Goal: Task Accomplishment & Management: Manage account settings

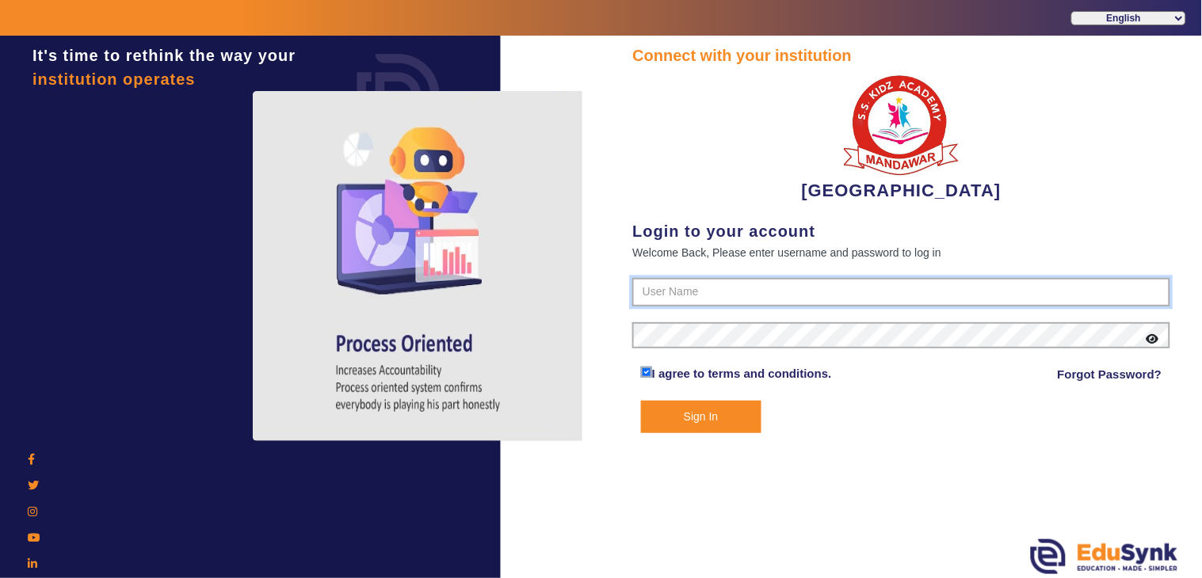
type input "9928895959"
drag, startPoint x: 741, startPoint y: 410, endPoint x: 733, endPoint y: 376, distance: 35.0
click at [740, 409] on button "Sign In" at bounding box center [701, 417] width 120 height 32
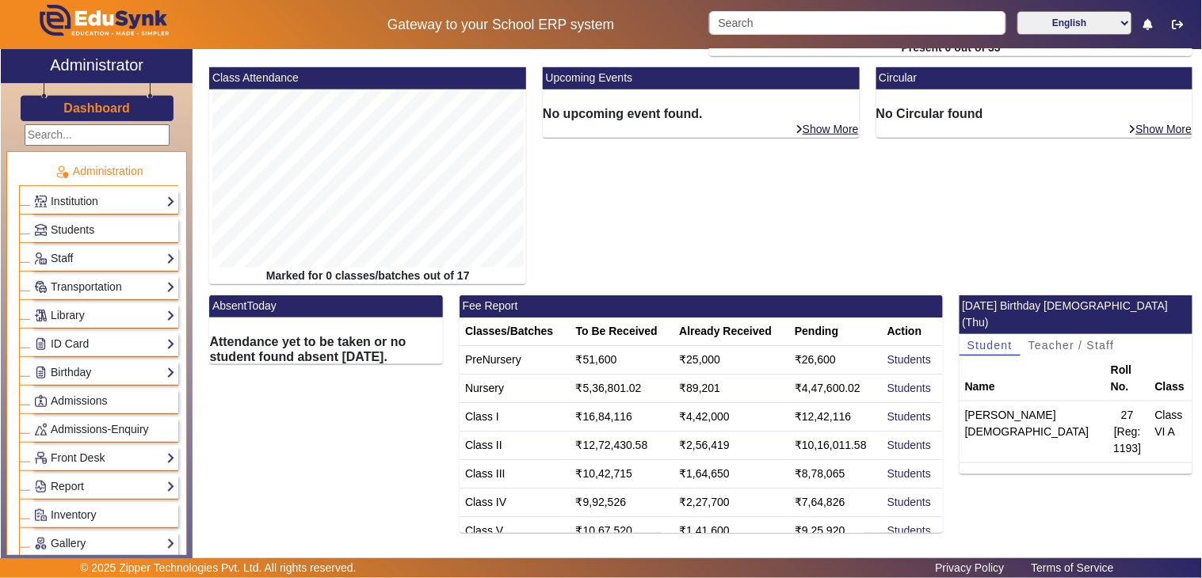
scroll to position [306, 0]
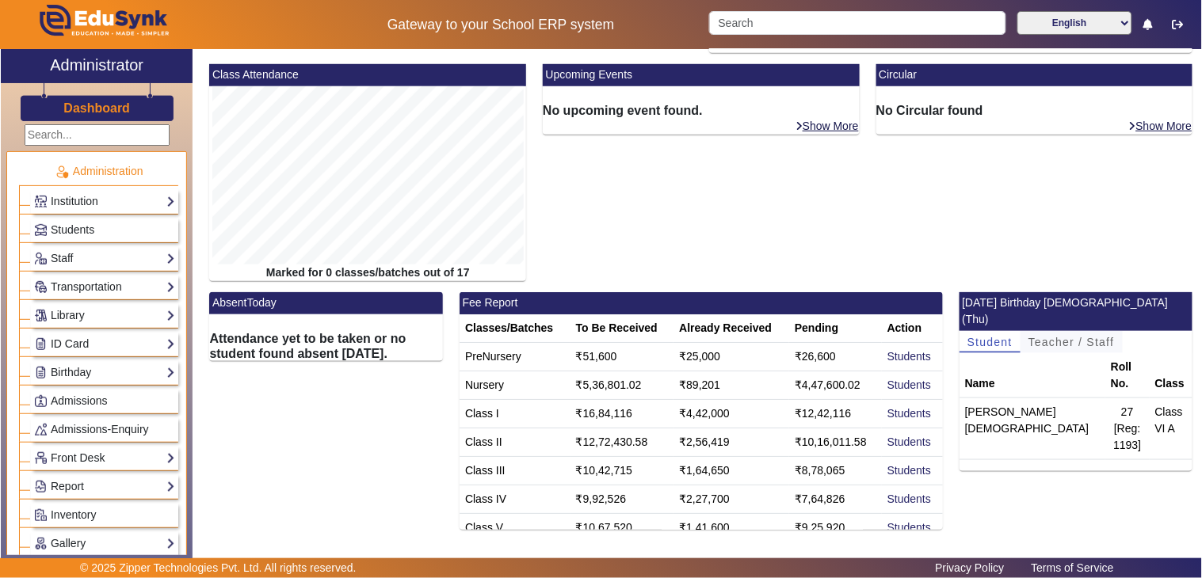
click at [1095, 337] on span "Teacher / Staff" at bounding box center [1071, 342] width 86 height 11
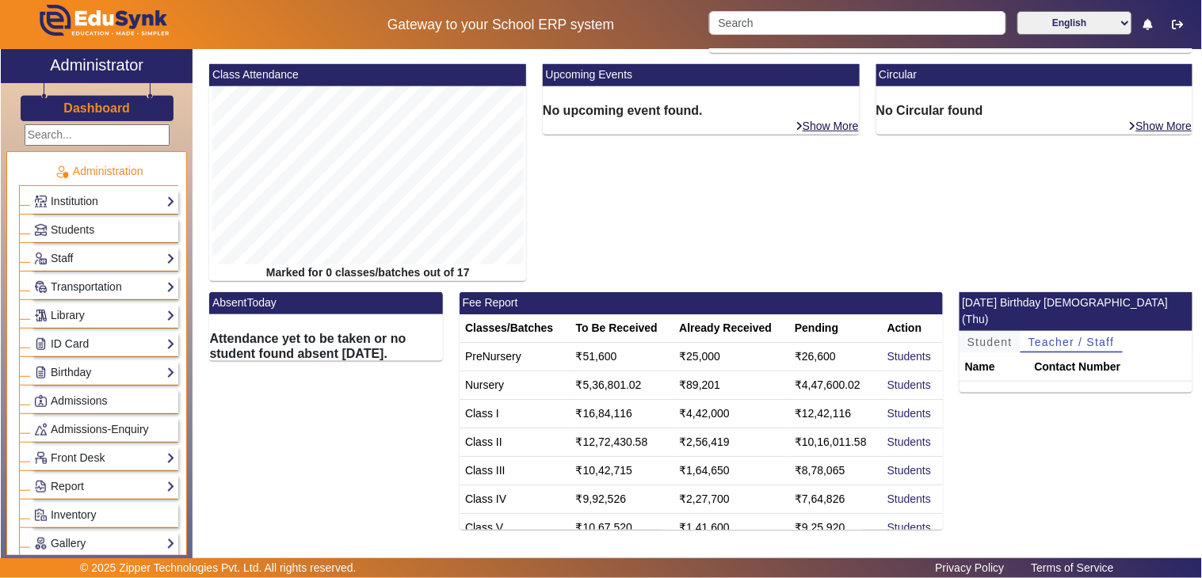
click at [975, 337] on span "Student" at bounding box center [989, 342] width 45 height 11
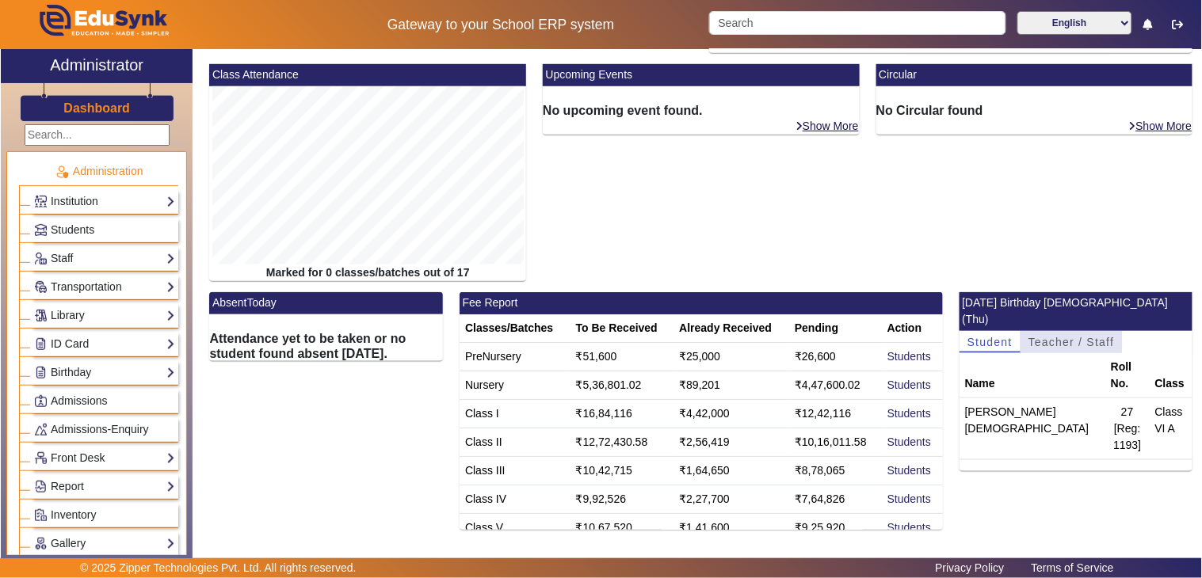
drag, startPoint x: 1047, startPoint y: 319, endPoint x: 1008, endPoint y: 328, distance: 40.0
click at [1047, 337] on span "Teacher / Staff" at bounding box center [1071, 342] width 86 height 11
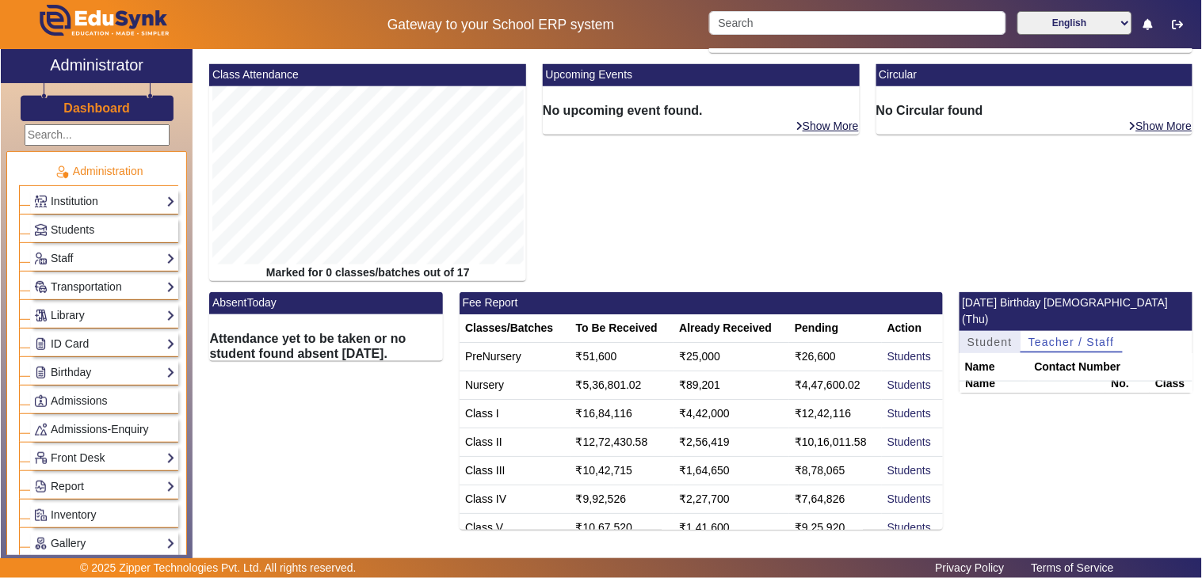
drag, startPoint x: 976, startPoint y: 323, endPoint x: 959, endPoint y: 335, distance: 20.4
click at [976, 337] on span "Student" at bounding box center [989, 342] width 45 height 11
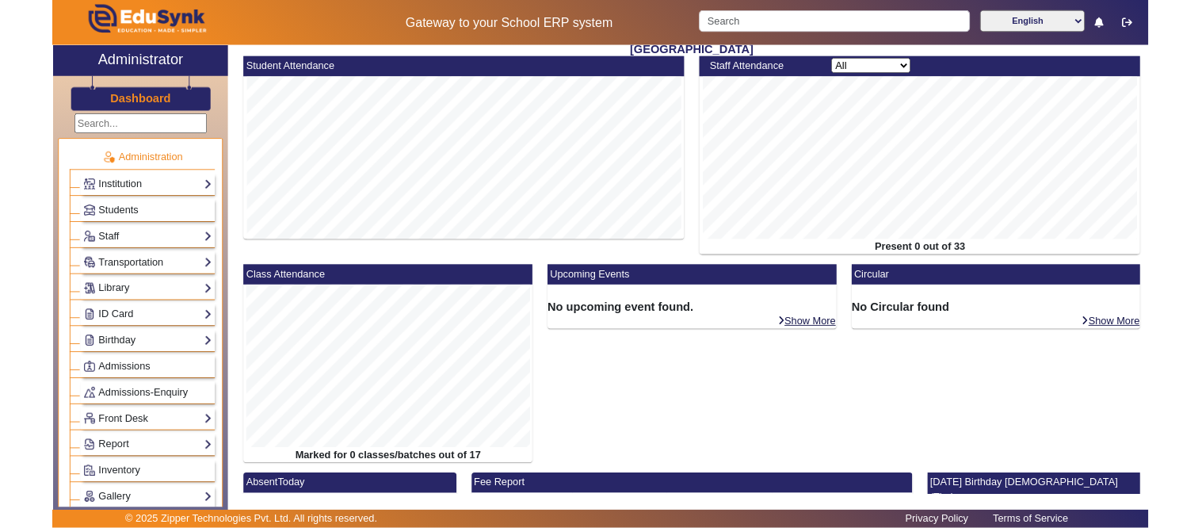
scroll to position [0, 0]
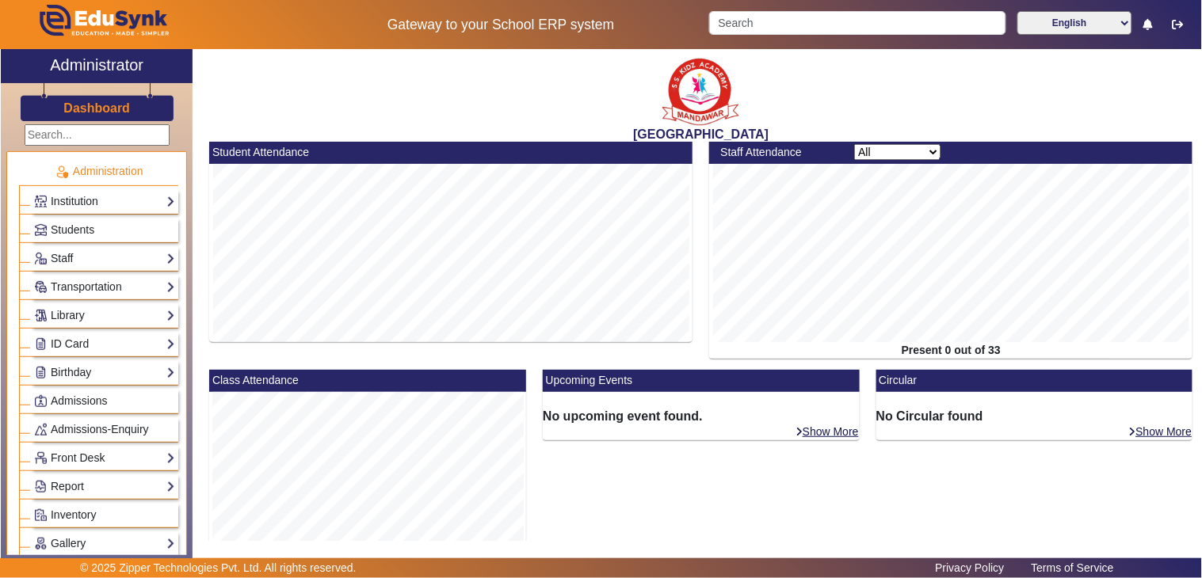
click at [88, 112] on h3 "Dashboard" at bounding box center [96, 108] width 67 height 15
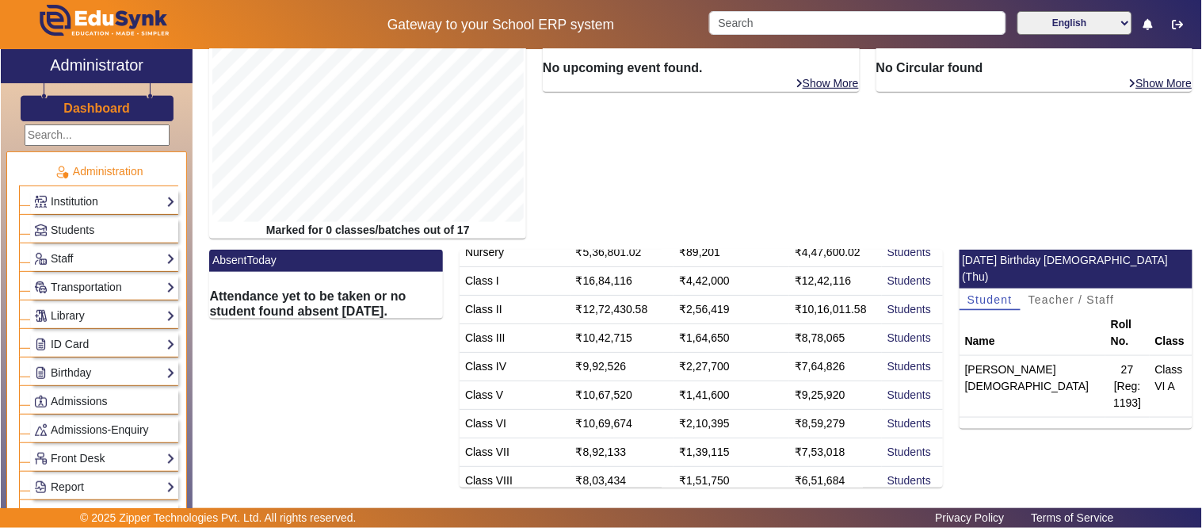
scroll to position [270, 0]
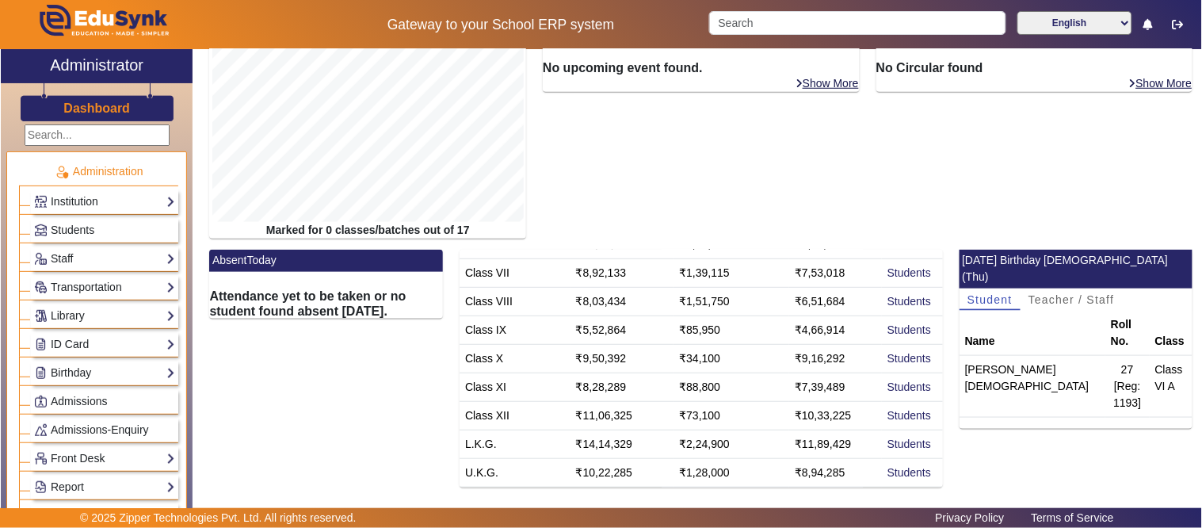
click at [74, 105] on h3 "Dashboard" at bounding box center [96, 108] width 67 height 15
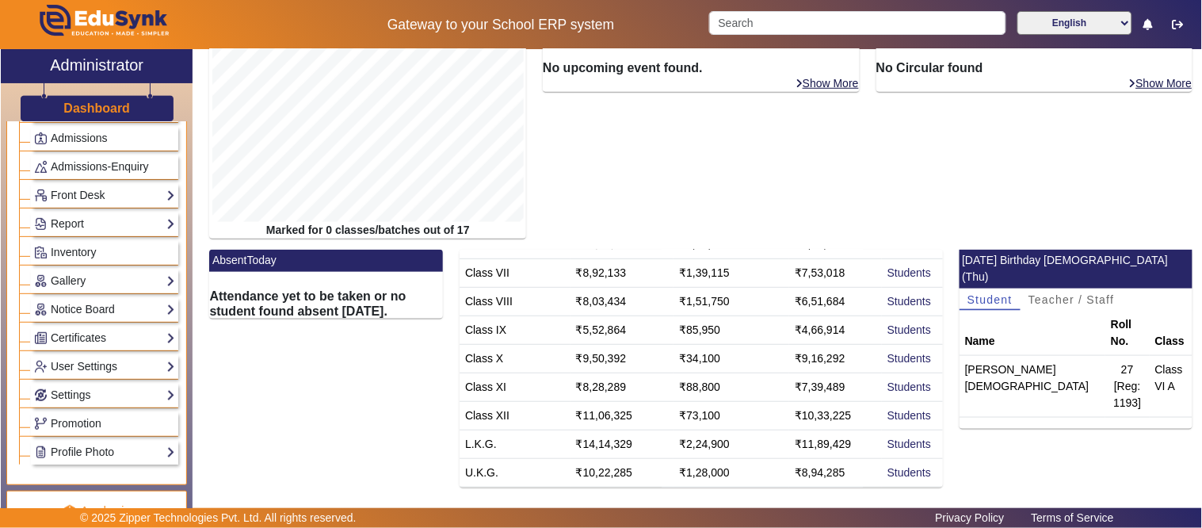
scroll to position [704, 0]
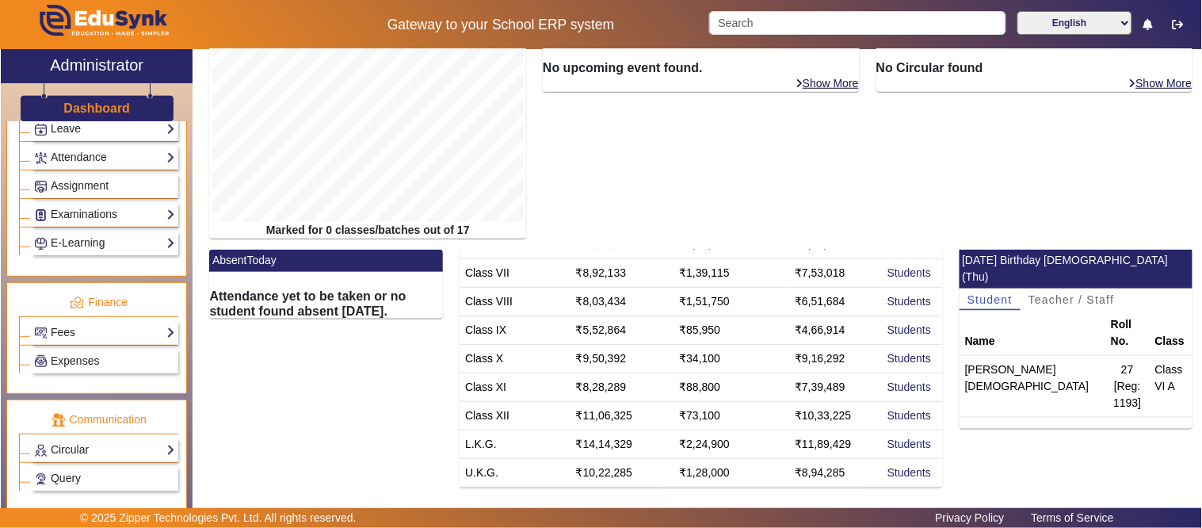
click at [72, 325] on div "Fees Institution Fee Setup Class Fee Setup Student Fee Setup Fee Audit Payment …" at bounding box center [104, 332] width 147 height 25
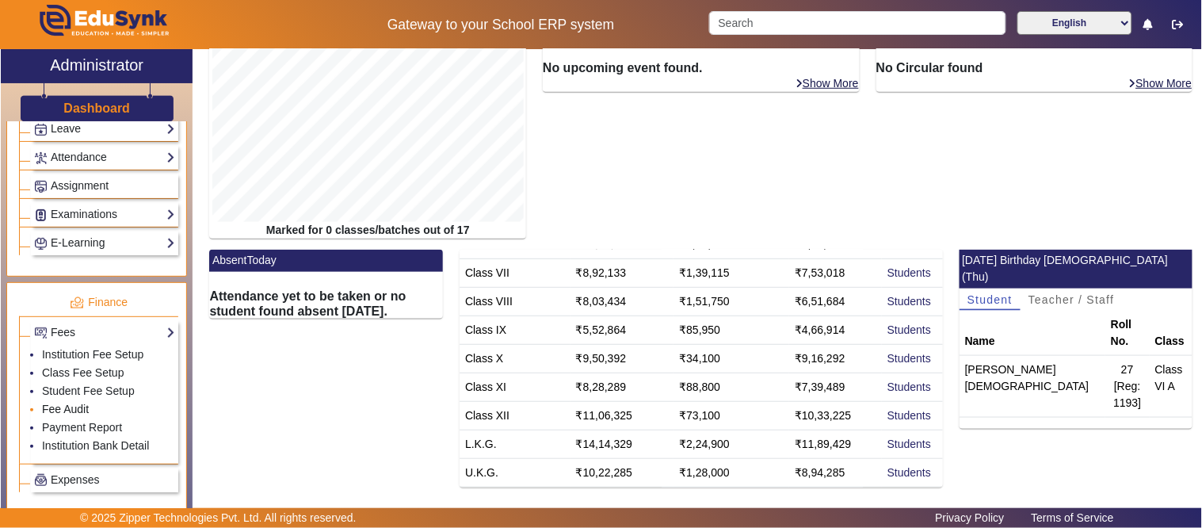
drag, startPoint x: 71, startPoint y: 409, endPoint x: 225, endPoint y: 406, distance: 153.7
click at [70, 410] on link "Fee Audit" at bounding box center [65, 408] width 47 height 13
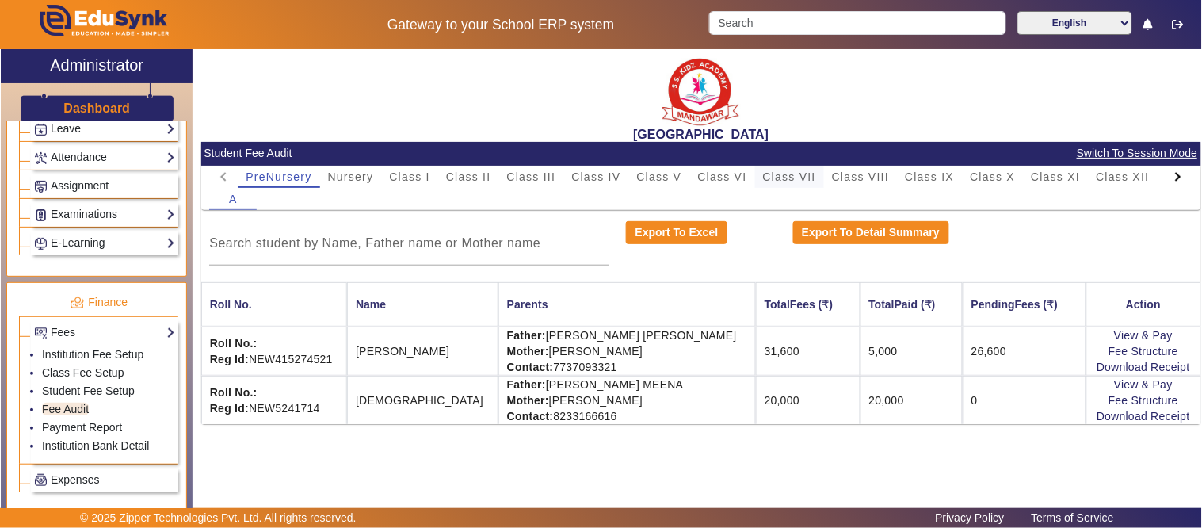
click at [773, 173] on span "Class VII" at bounding box center [789, 176] width 53 height 11
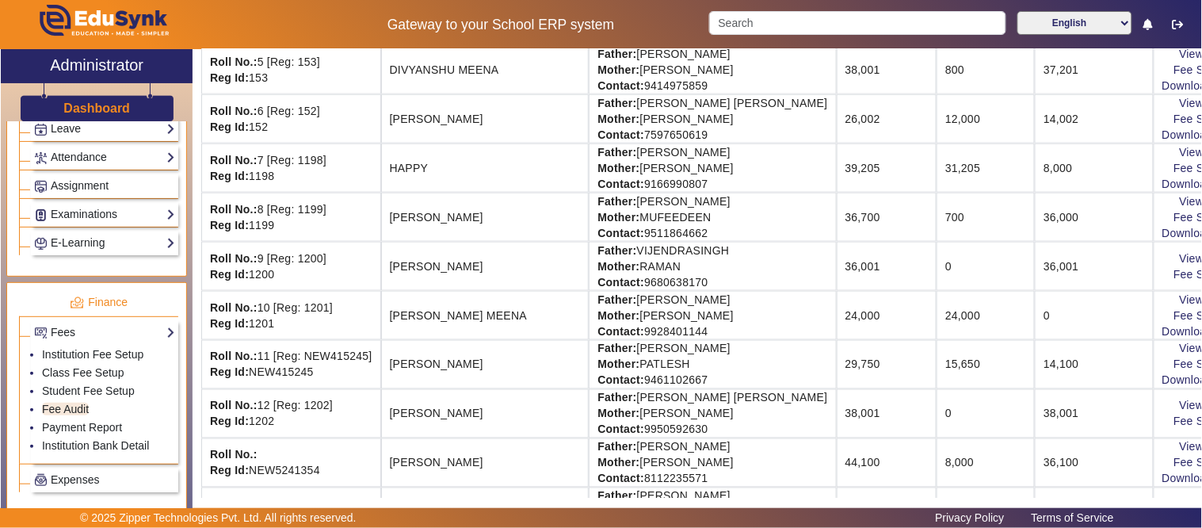
scroll to position [342, 0]
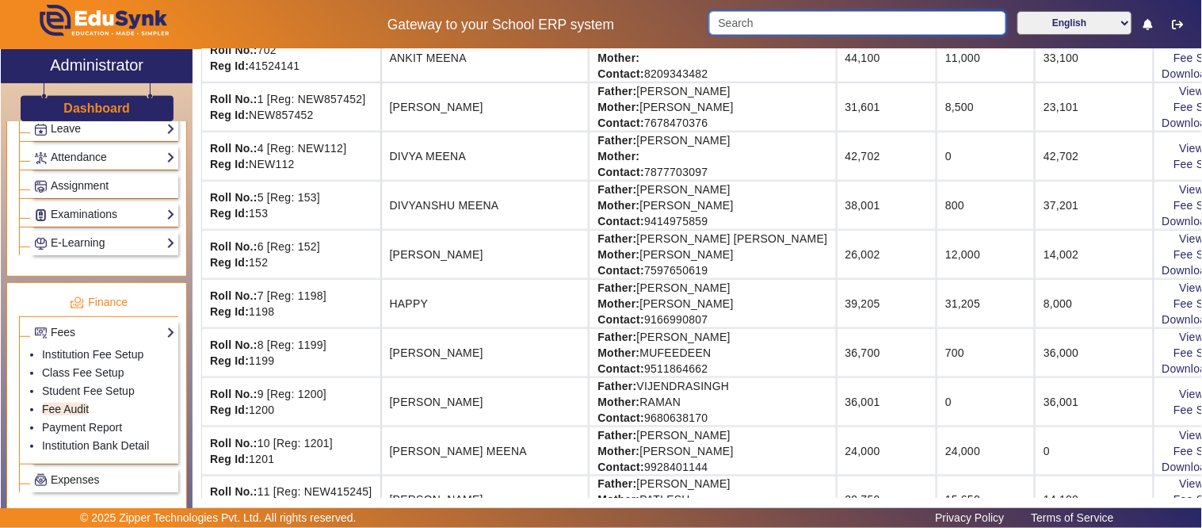
click at [795, 25] on input "Search" at bounding box center [857, 23] width 296 height 24
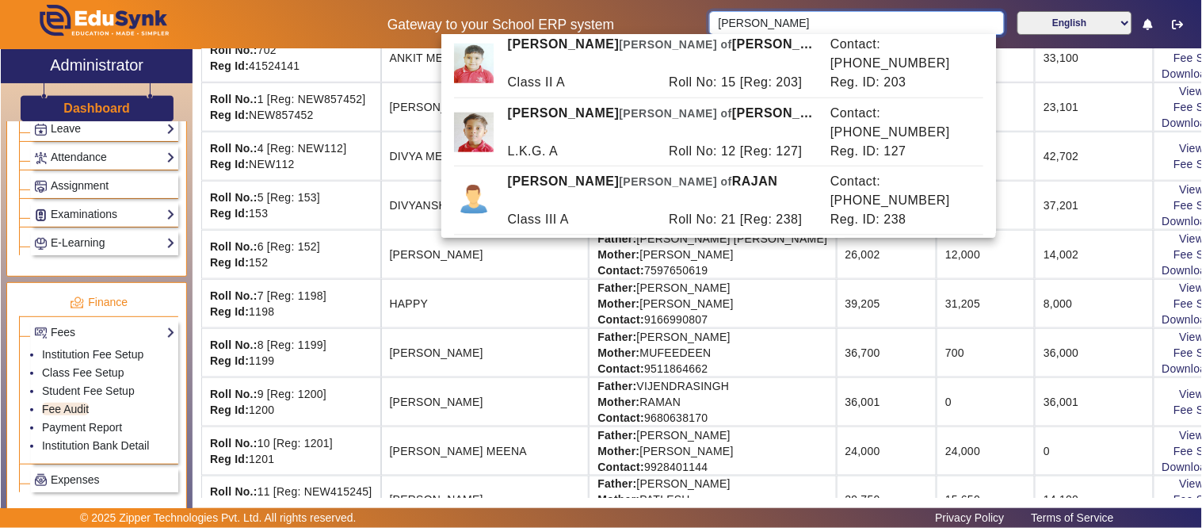
scroll to position [0, 0]
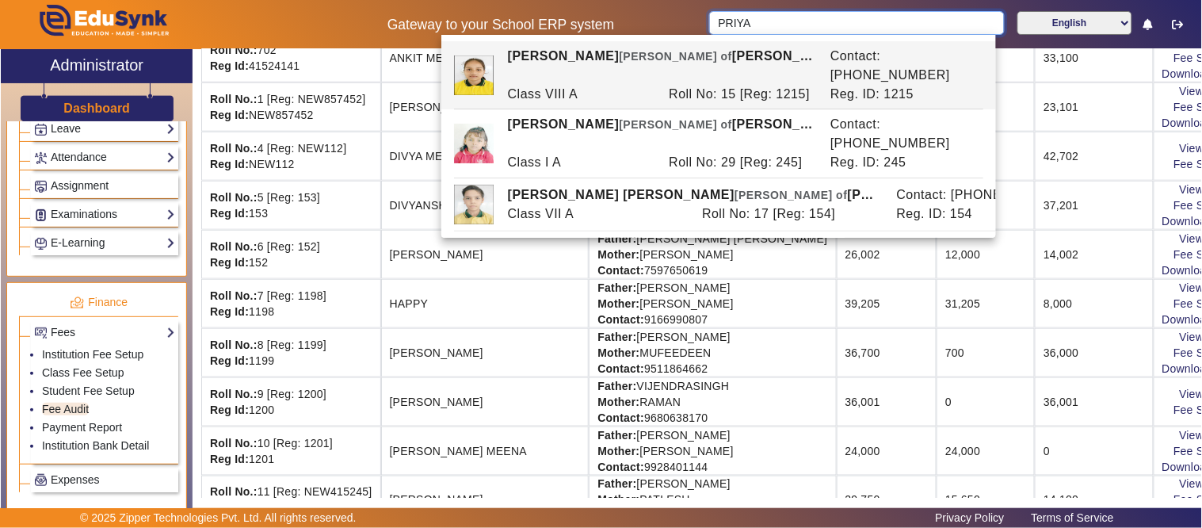
type input "PRIYA"
click at [448, 344] on td "ISRAIL KHAN" at bounding box center [485, 352] width 208 height 49
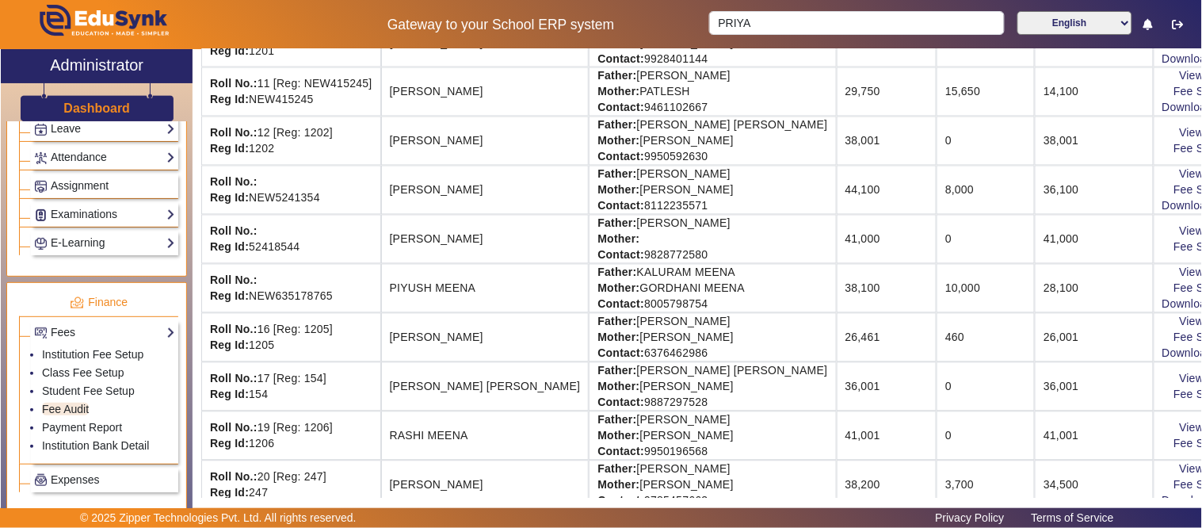
scroll to position [782, 0]
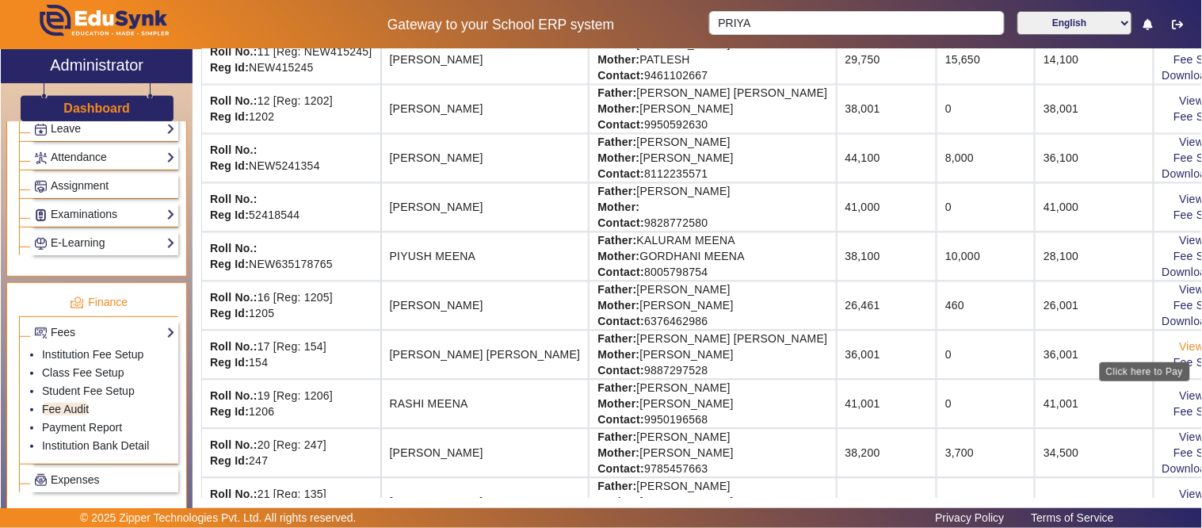
click at [1180, 351] on link "View & Pay" at bounding box center [1209, 347] width 59 height 13
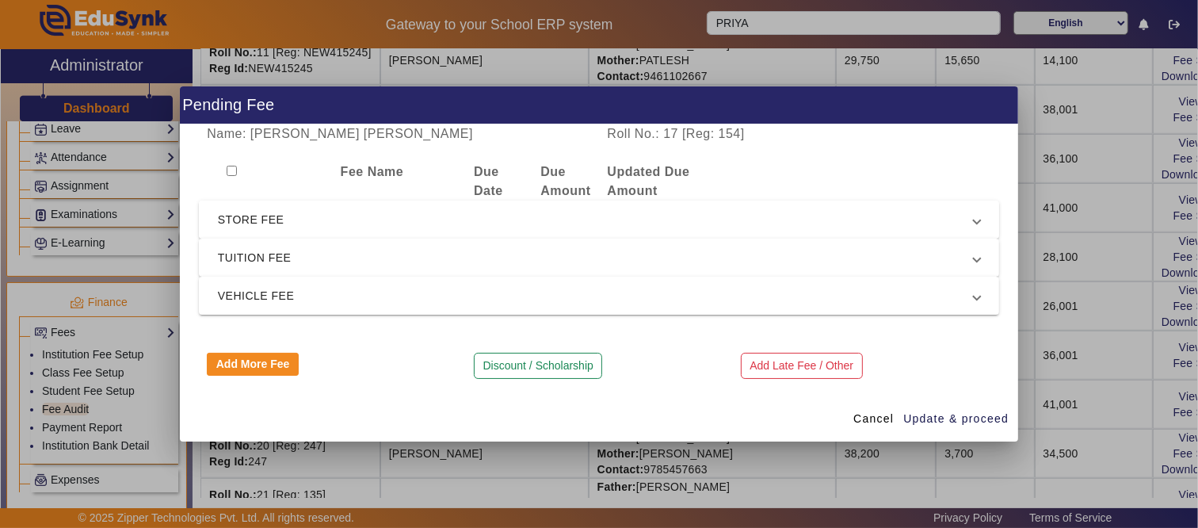
click at [241, 211] on span "STORE FEE" at bounding box center [596, 219] width 756 height 19
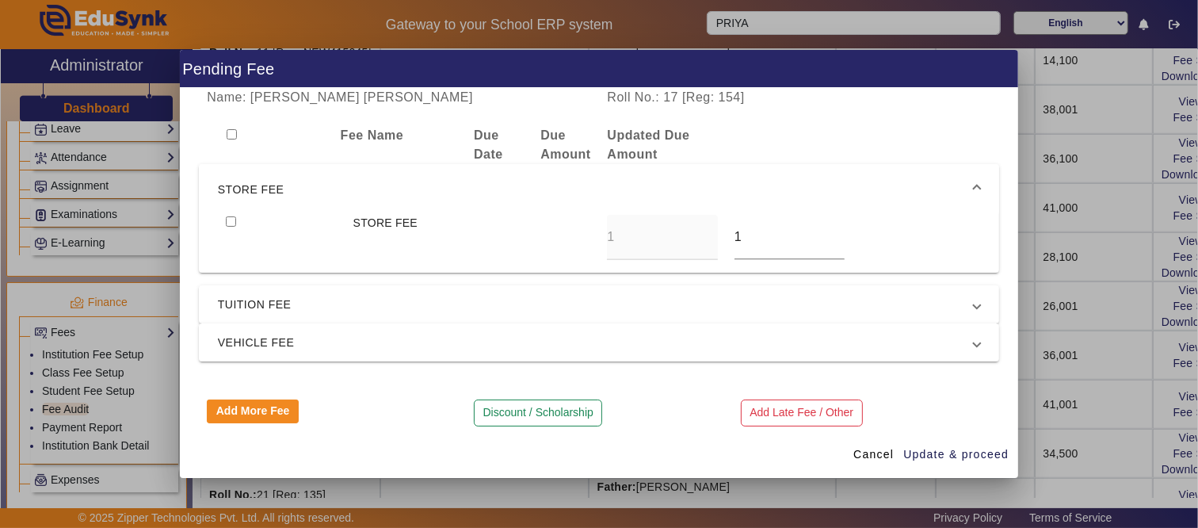
drag, startPoint x: 248, startPoint y: 185, endPoint x: 251, endPoint y: 195, distance: 10.0
click at [251, 187] on span "STORE FEE" at bounding box center [596, 189] width 756 height 19
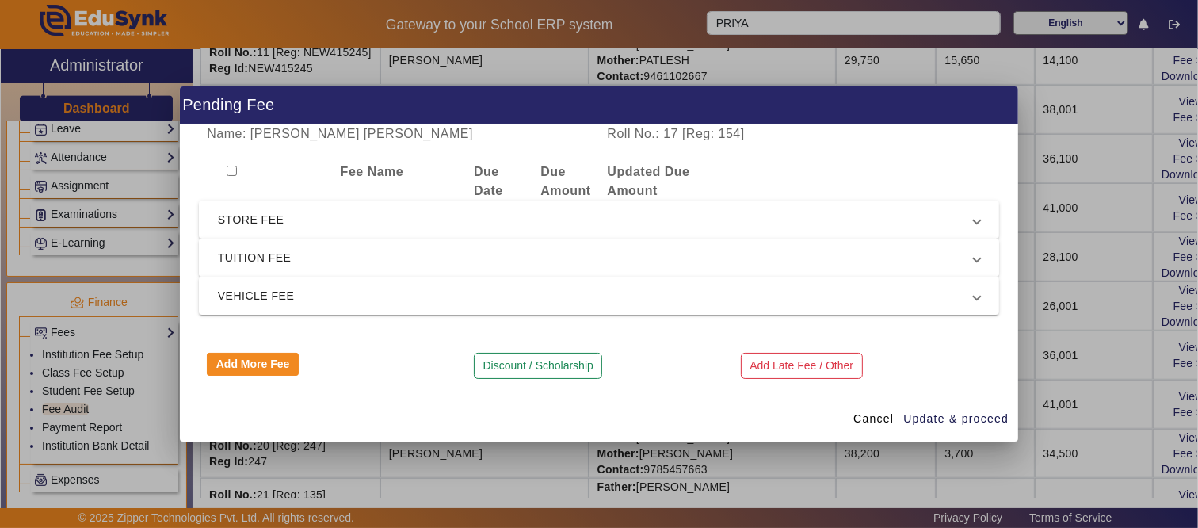
click at [235, 255] on span "TUITION FEE" at bounding box center [596, 257] width 756 height 19
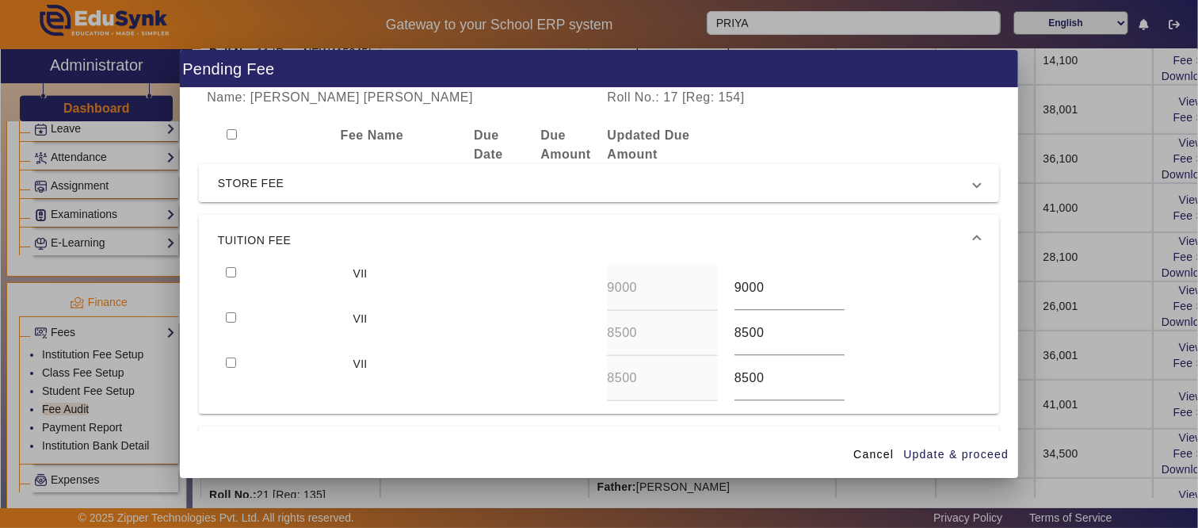
click at [224, 270] on div at bounding box center [281, 287] width 127 height 45
click at [235, 273] on div at bounding box center [281, 287] width 127 height 45
click at [226, 319] on input "checkbox" at bounding box center [231, 317] width 10 height 10
checkbox input "true"
click at [233, 269] on input "checkbox" at bounding box center [231, 272] width 10 height 10
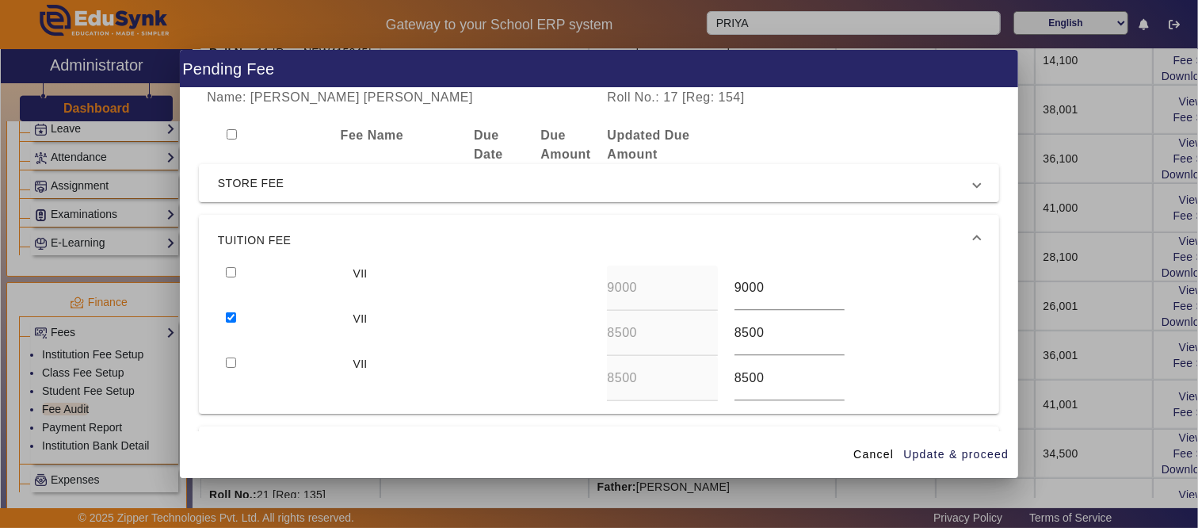
checkbox input "true"
drag, startPoint x: 968, startPoint y: 447, endPoint x: 877, endPoint y: 438, distance: 91.5
click at [968, 448] on span "Update & proceed" at bounding box center [955, 454] width 105 height 17
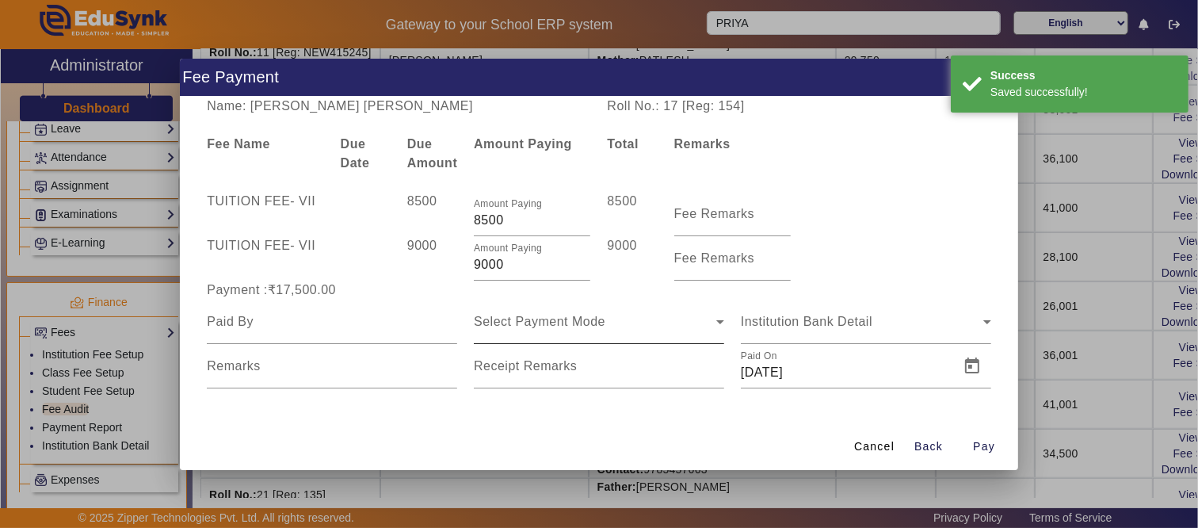
click at [507, 317] on span "Select Payment Mode" at bounding box center [540, 321] width 132 height 13
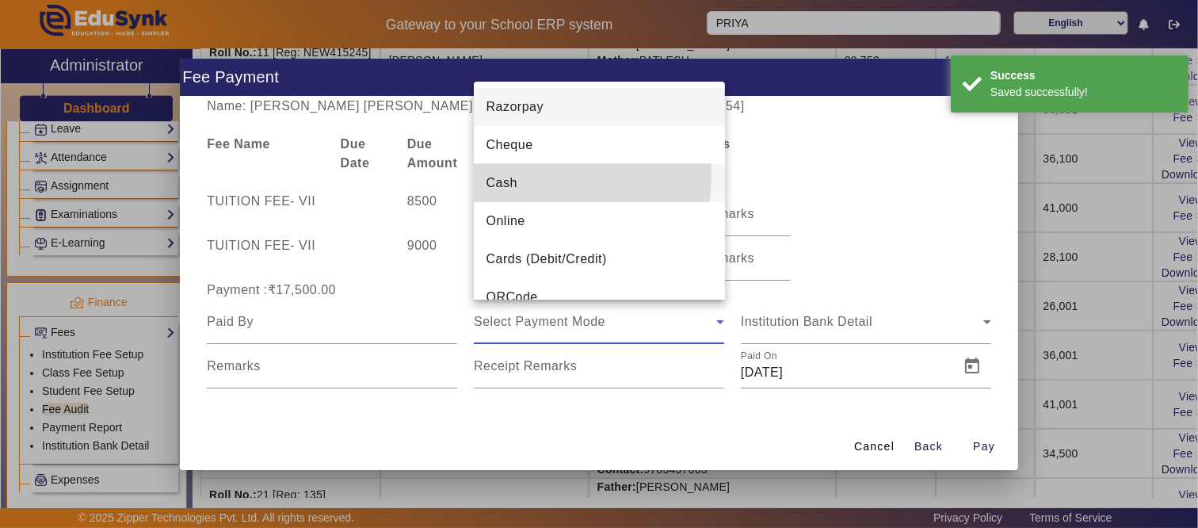
drag, startPoint x: 525, startPoint y: 175, endPoint x: 250, endPoint y: 339, distance: 320.8
click at [525, 177] on mat-option "Cash" at bounding box center [599, 183] width 251 height 38
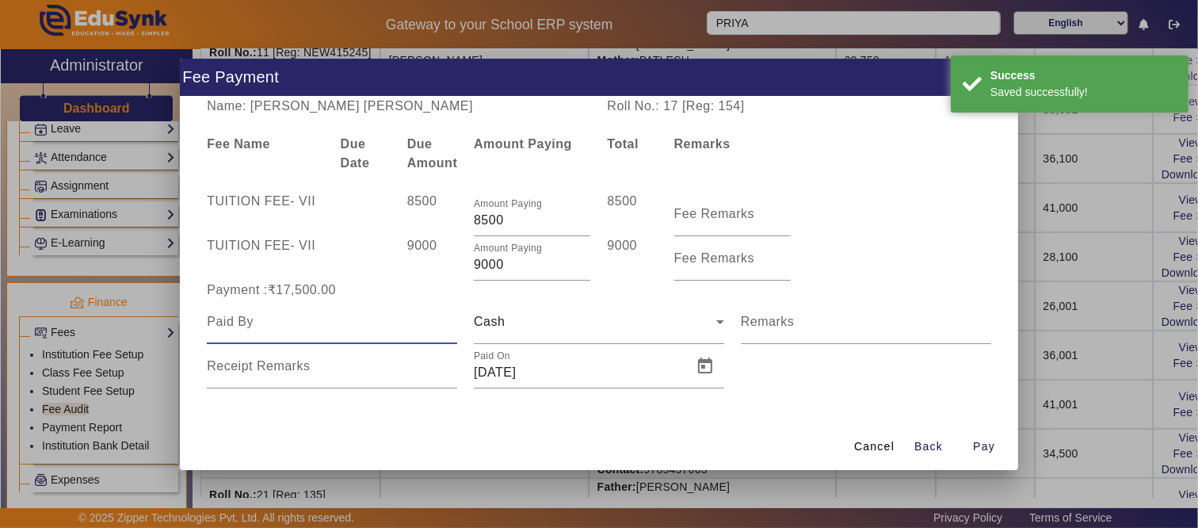
click at [243, 315] on input at bounding box center [332, 321] width 250 height 19
type input "PRIYANK"
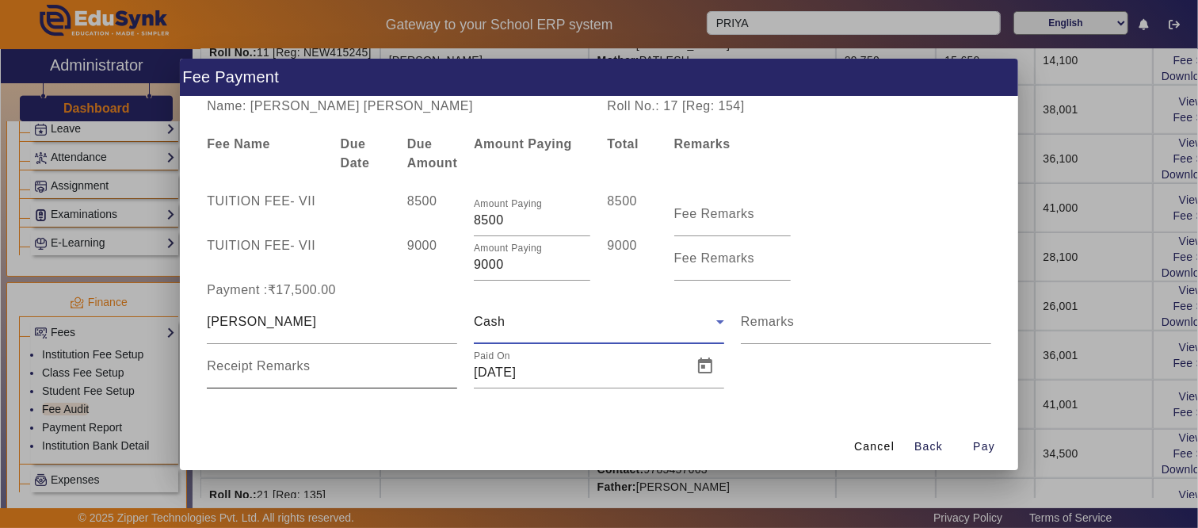
click at [285, 376] on input "Receipt Remarks" at bounding box center [332, 372] width 250 height 19
type input "BY NARESH JI"
click at [708, 371] on span "Open calendar" at bounding box center [705, 366] width 38 height 38
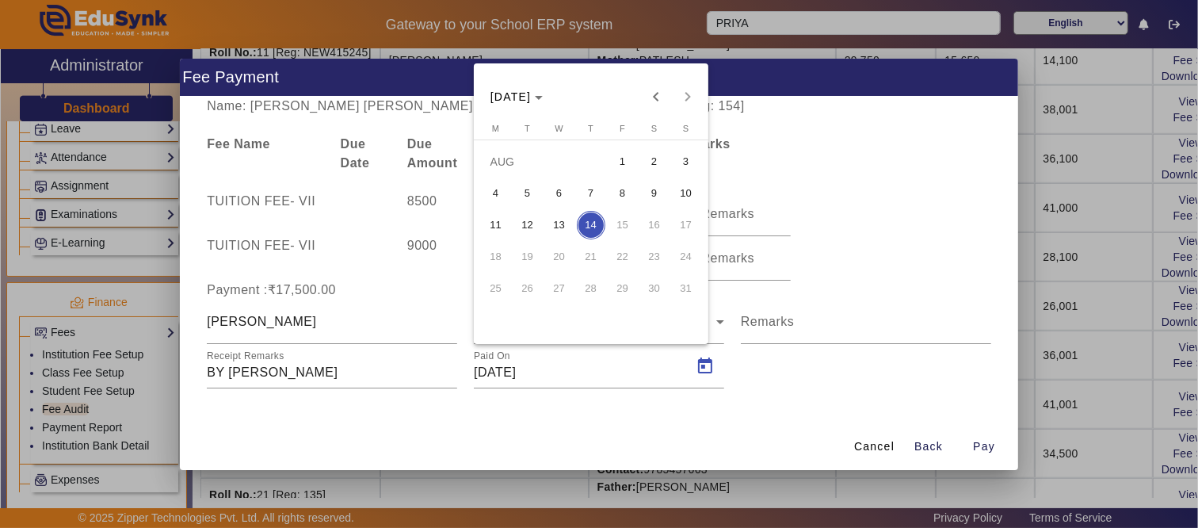
click at [551, 222] on span "13" at bounding box center [559, 225] width 29 height 29
type input "13/08/2025"
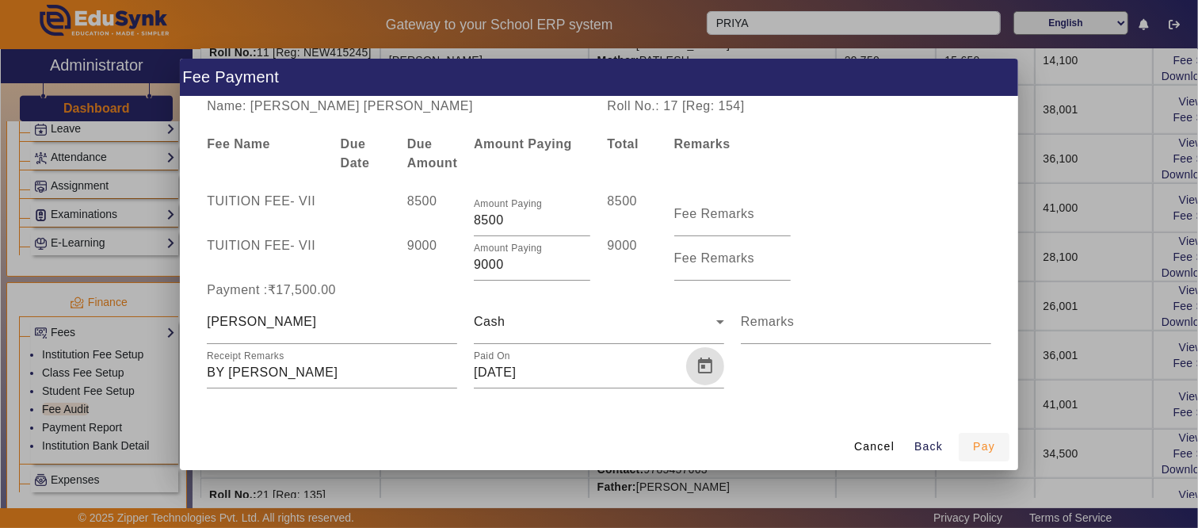
click at [990, 449] on span "Pay" at bounding box center [984, 446] width 22 height 17
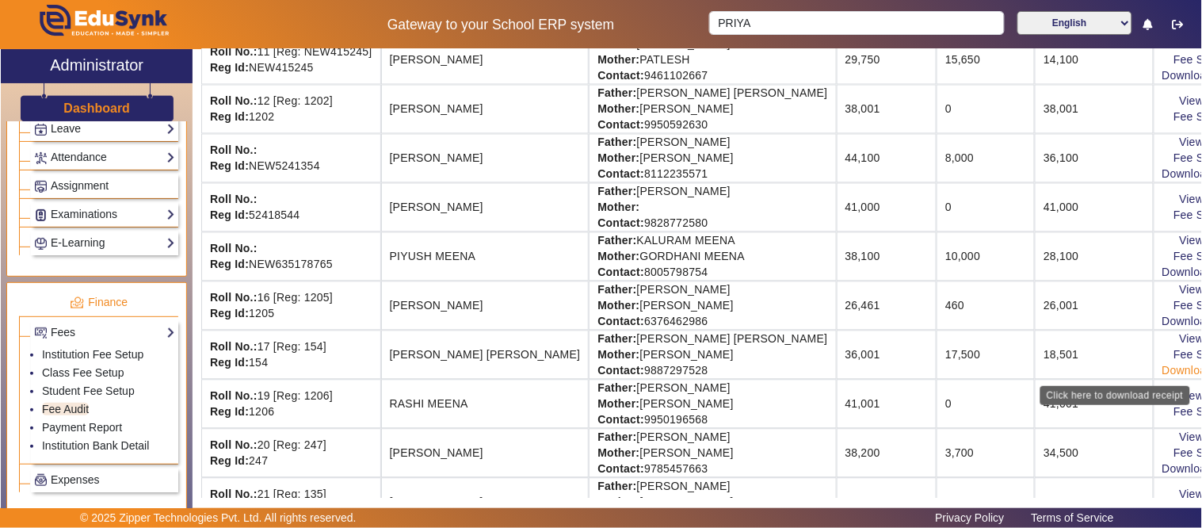
click at [1162, 368] on link "Download Receipt" at bounding box center [1208, 370] width 93 height 13
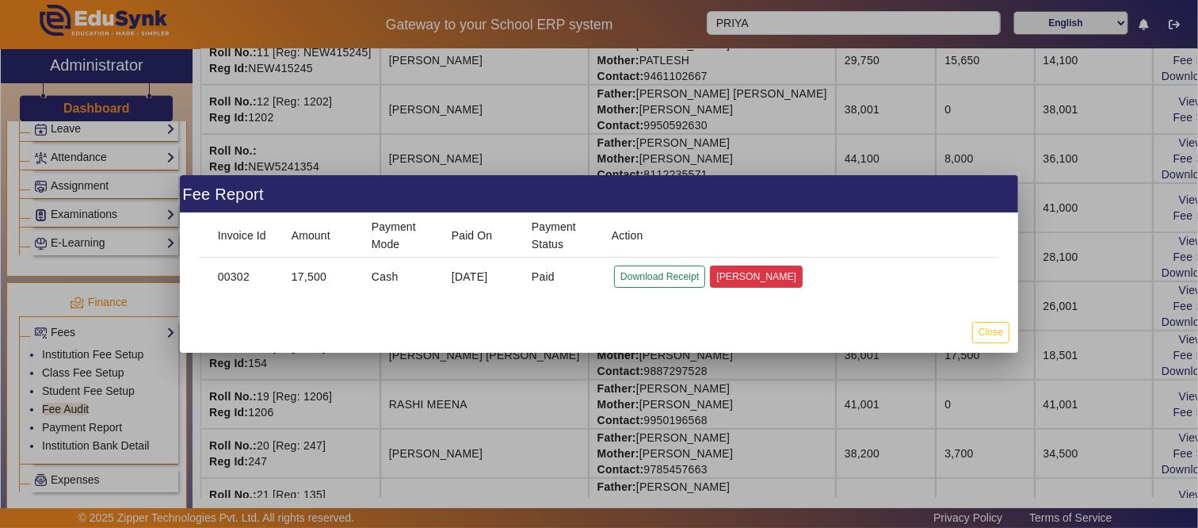
click at [738, 280] on button "Mark Cancelled" at bounding box center [756, 275] width 93 height 21
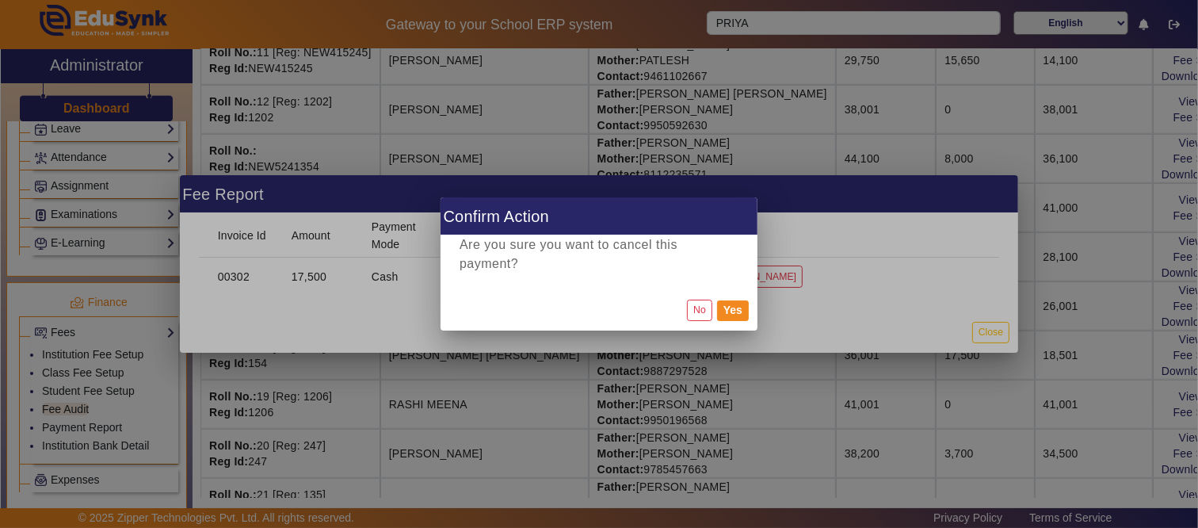
drag, startPoint x: 737, startPoint y: 304, endPoint x: 750, endPoint y: 317, distance: 18.5
click at [734, 304] on button "Yes" at bounding box center [733, 310] width 32 height 21
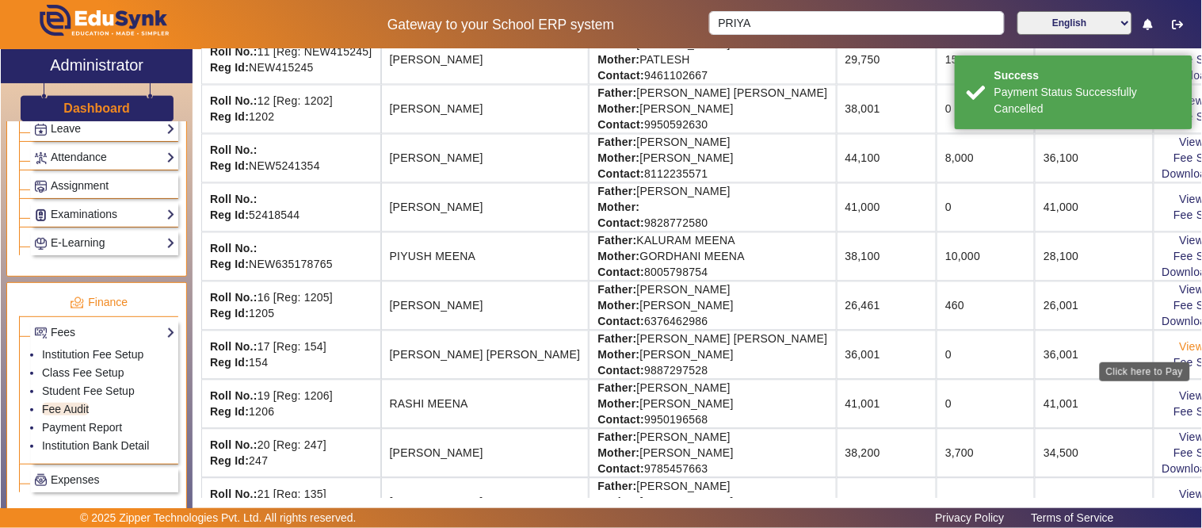
click at [1180, 346] on link "View & Pay" at bounding box center [1209, 347] width 59 height 13
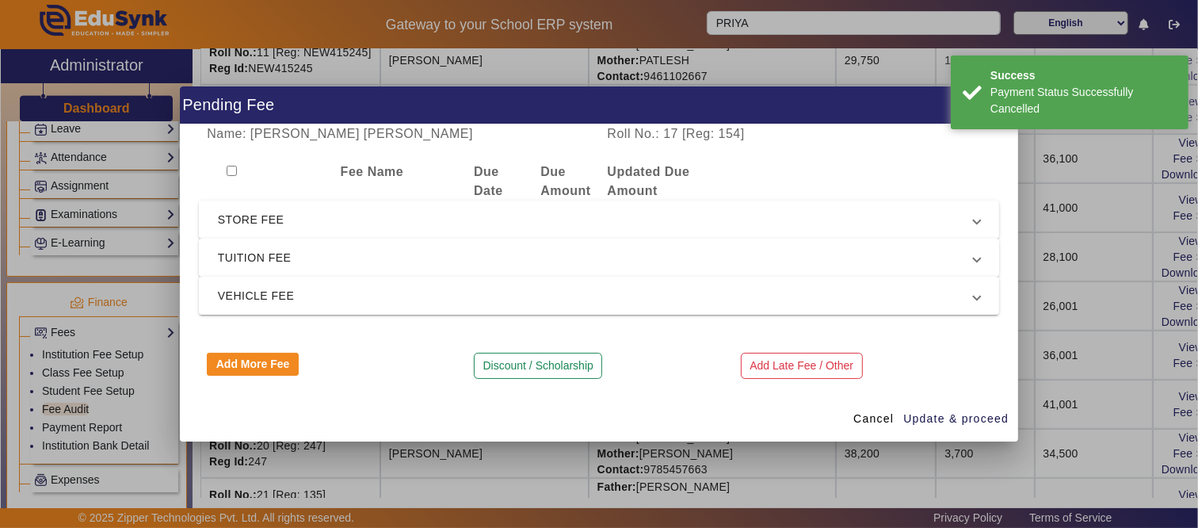
click at [288, 256] on span "TUITION FEE" at bounding box center [596, 257] width 756 height 19
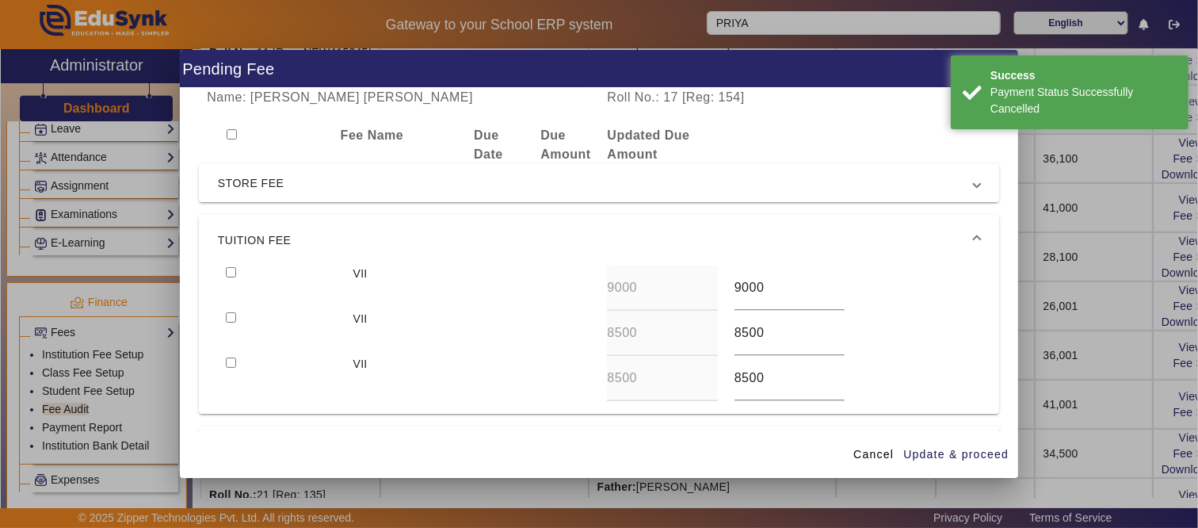
drag, startPoint x: 231, startPoint y: 271, endPoint x: 239, endPoint y: 329, distance: 58.5
click at [231, 272] on input "checkbox" at bounding box center [231, 272] width 10 height 10
checkbox input "true"
click at [226, 318] on input "checkbox" at bounding box center [231, 317] width 10 height 10
checkbox input "true"
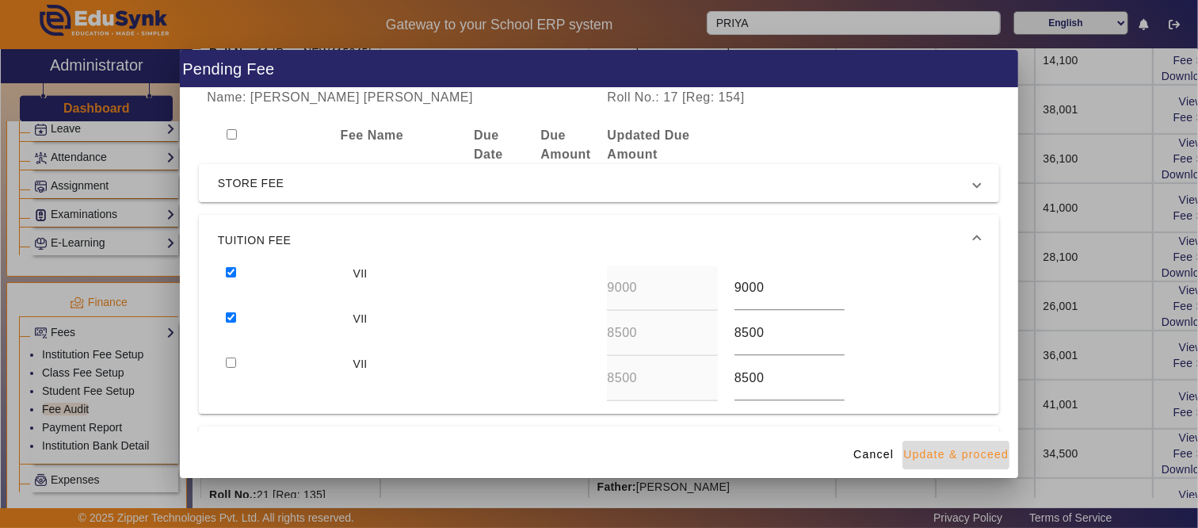
click at [945, 455] on span "Update & proceed" at bounding box center [955, 454] width 105 height 17
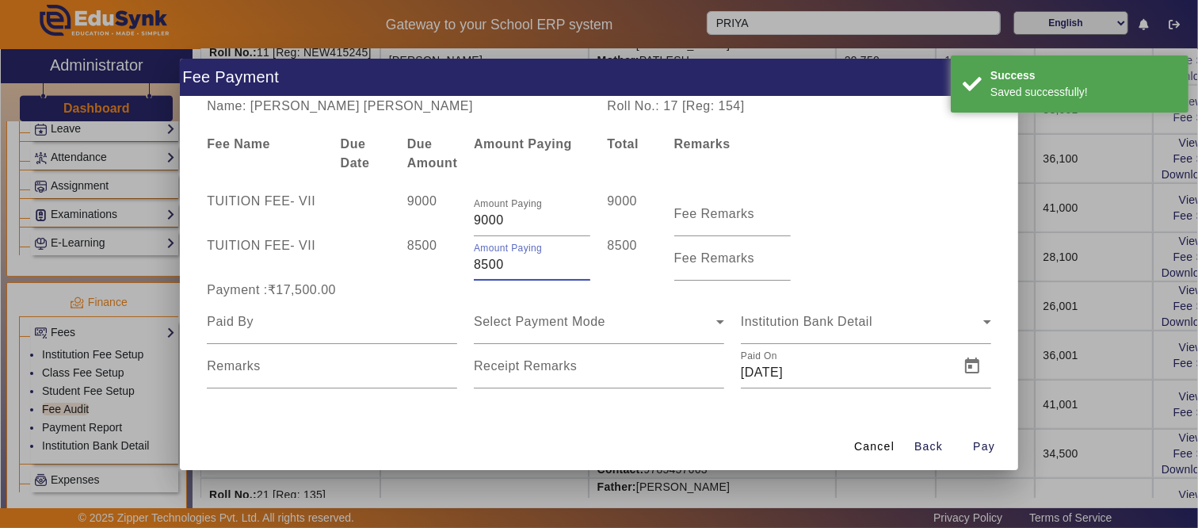
drag, startPoint x: 535, startPoint y: 265, endPoint x: 457, endPoint y: 266, distance: 77.7
click at [460, 265] on div "TUITION FEE - VII 8500 Amount Paying 8500 8500 Fee Remarks" at bounding box center [599, 258] width 800 height 44
type input "1000"
click at [432, 266] on div "8500" at bounding box center [432, 258] width 67 height 44
click at [334, 304] on div at bounding box center [332, 321] width 250 height 44
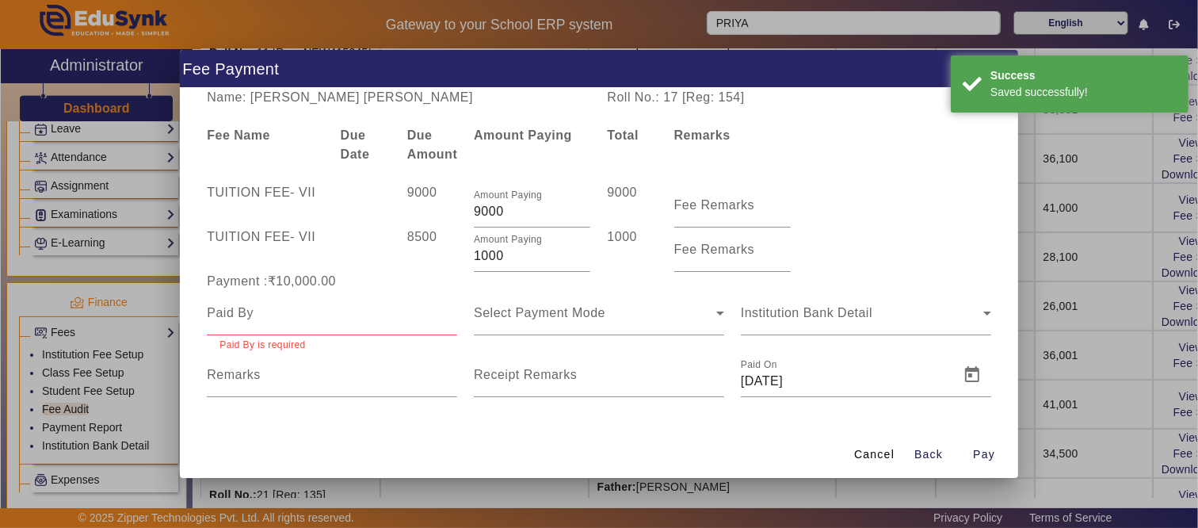
click at [255, 337] on mat-form-field "Paid By is required" at bounding box center [332, 322] width 250 height 62
click at [259, 333] on mat-form-field "Paid By is required" at bounding box center [332, 322] width 250 height 62
click at [276, 315] on input at bounding box center [332, 312] width 250 height 19
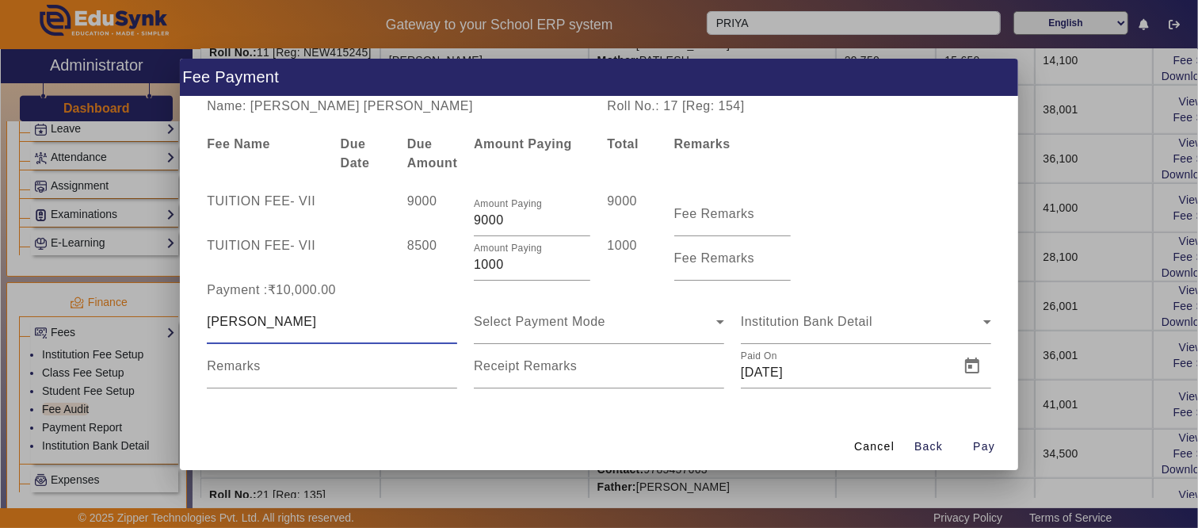
type input "PRIYANK"
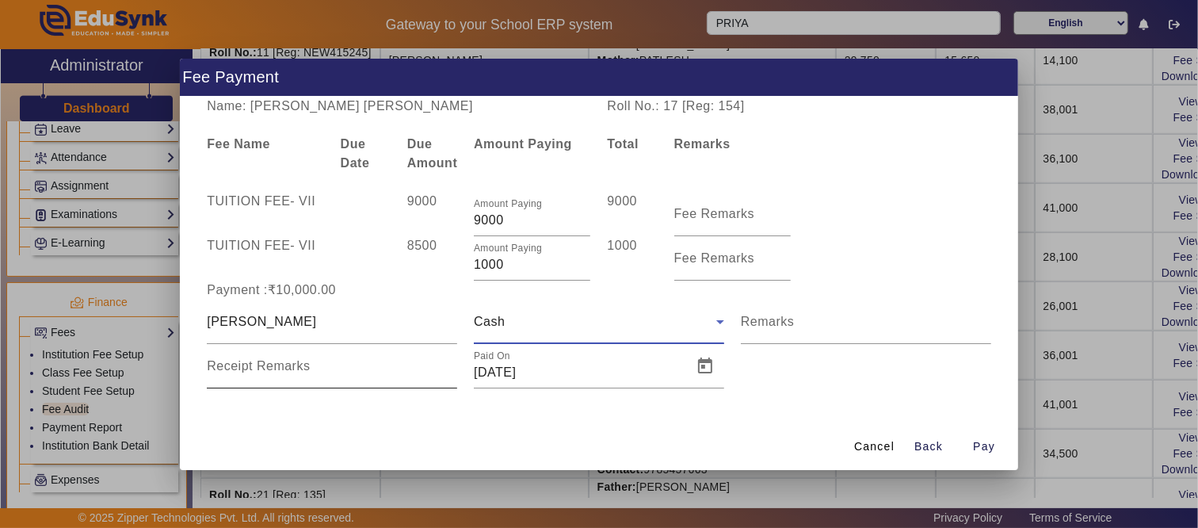
click at [344, 377] on input "Receipt Remarks" at bounding box center [332, 372] width 250 height 19
type input "B"
click at [227, 370] on input "Receipt Remarks" at bounding box center [332, 372] width 250 height 19
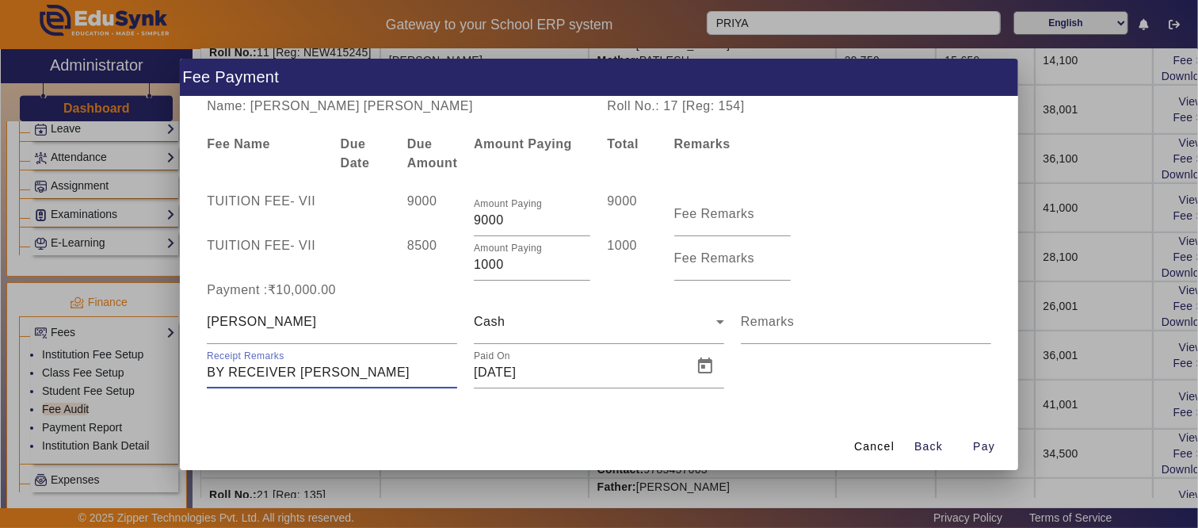
click at [223, 391] on div "Name: PRIYANK KUMAR BAIRWA Roll No.: 17 [Reg: 154] Fee Name Due Date Due Amount…" at bounding box center [599, 260] width 838 height 326
drag, startPoint x: 227, startPoint y: 369, endPoint x: 196, endPoint y: 369, distance: 30.9
click at [196, 369] on div "Name: PRIYANK KUMAR BAIRWA Roll No.: 17 [Reg: 154] Fee Name Due Date Due Amount…" at bounding box center [599, 260] width 838 height 326
type input "RECEIVER NARESH JI"
click at [330, 431] on div "Cancel Back Pay" at bounding box center [599, 446] width 838 height 47
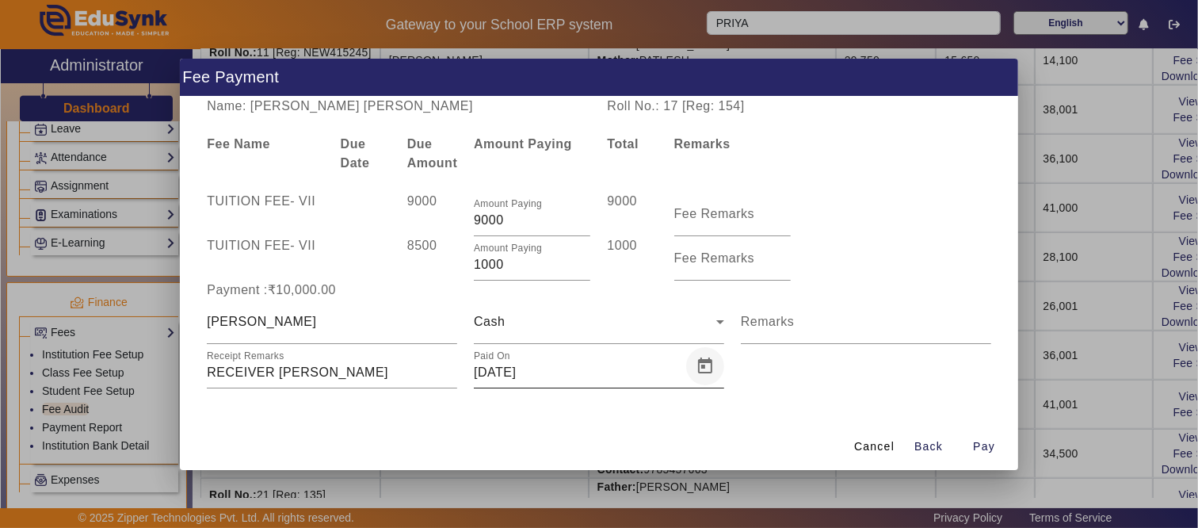
click at [707, 365] on span "Open calendar" at bounding box center [705, 366] width 38 height 38
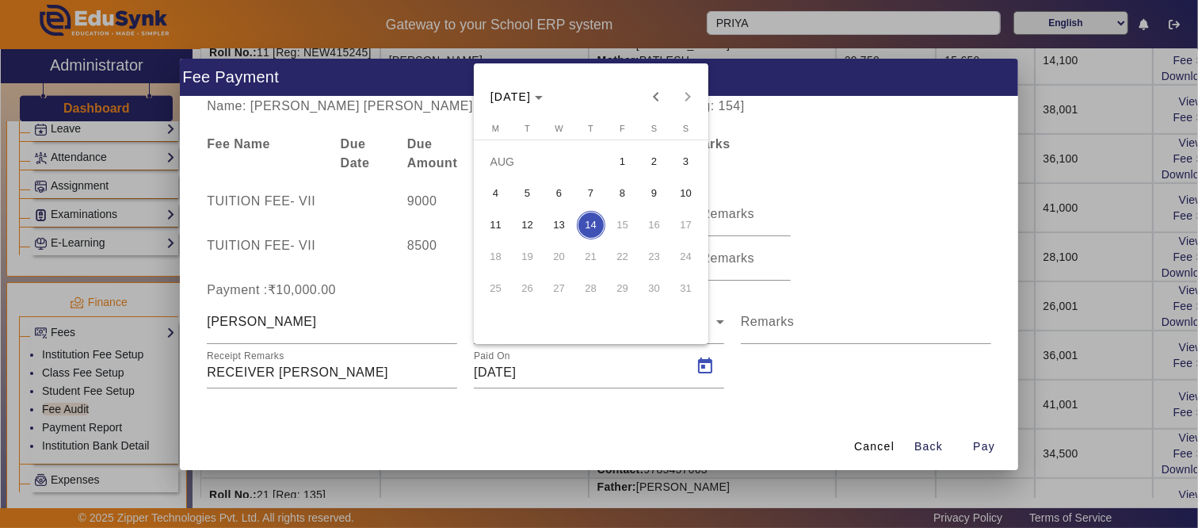
click at [563, 222] on span "13" at bounding box center [559, 225] width 29 height 29
type input "13/08/2025"
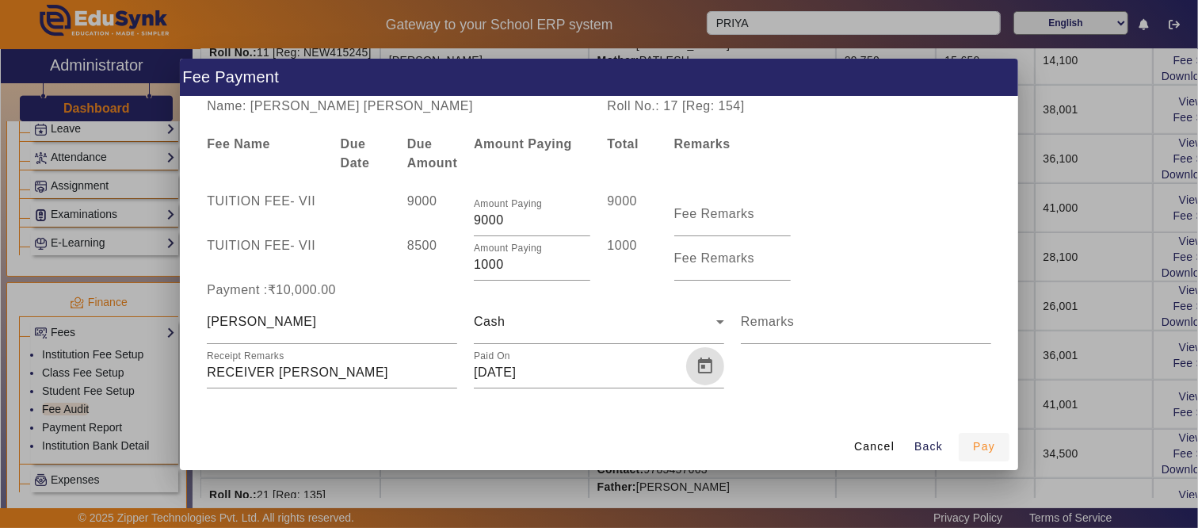
click at [986, 434] on span "button" at bounding box center [984, 447] width 51 height 38
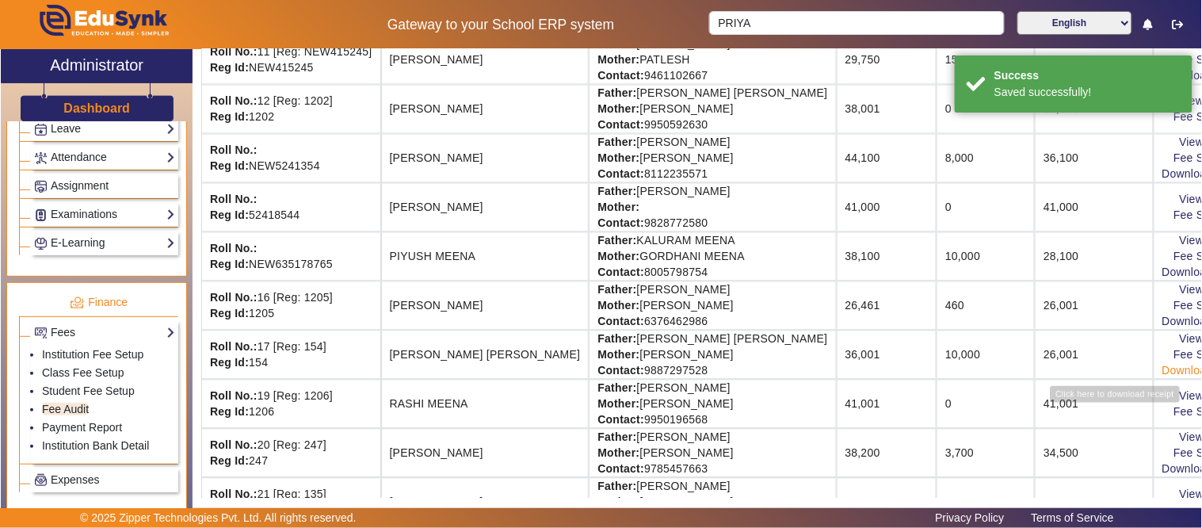
click at [1162, 368] on link "Download Receipt" at bounding box center [1208, 370] width 93 height 13
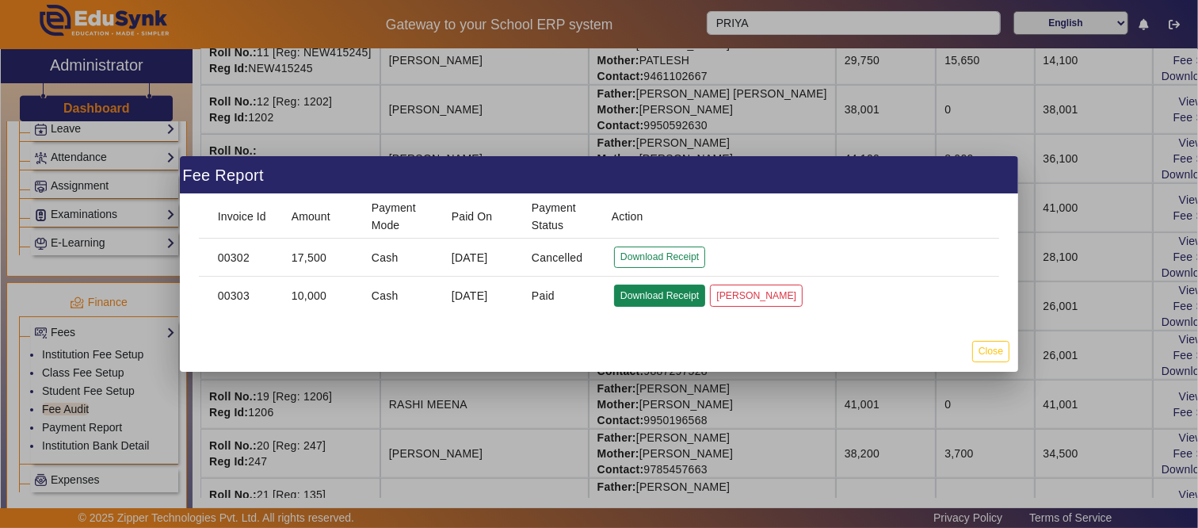
click at [647, 296] on button "Download Receipt" at bounding box center [659, 294] width 91 height 21
click at [996, 357] on button "Close" at bounding box center [990, 351] width 37 height 21
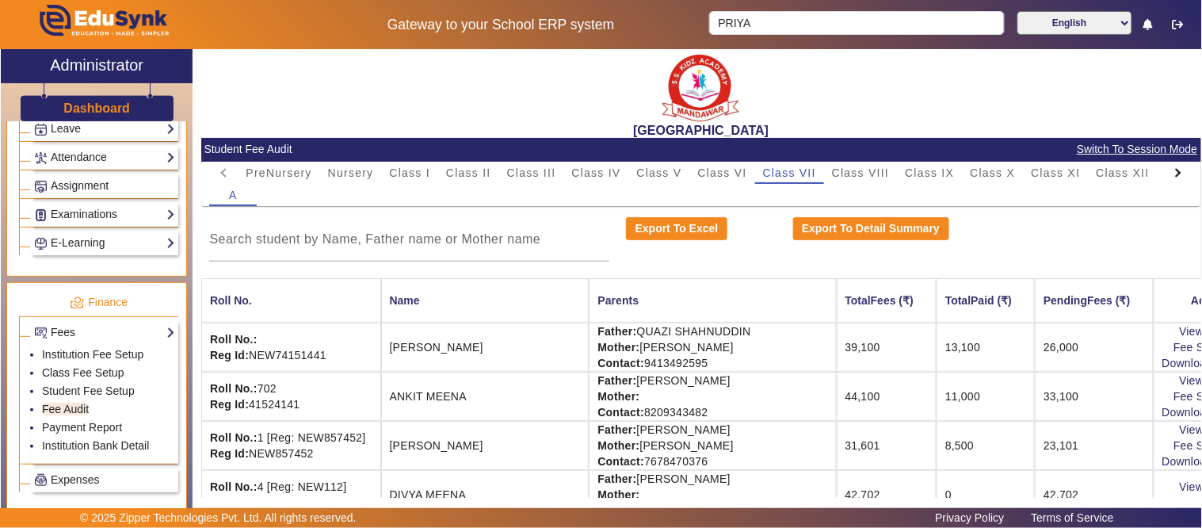
scroll to position [0, 0]
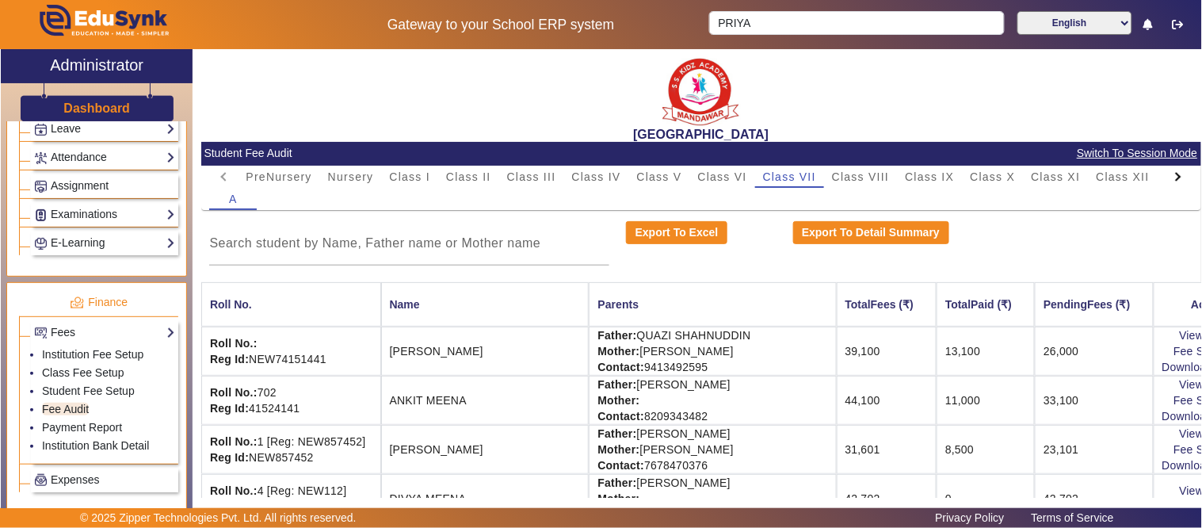
drag, startPoint x: 390, startPoint y: 349, endPoint x: 470, endPoint y: 347, distance: 80.0
click at [470, 347] on td "AKHLAK KHAN" at bounding box center [485, 350] width 208 height 49
click at [549, 246] on input at bounding box center [409, 243] width 400 height 19
click at [556, 240] on input at bounding box center [409, 243] width 400 height 19
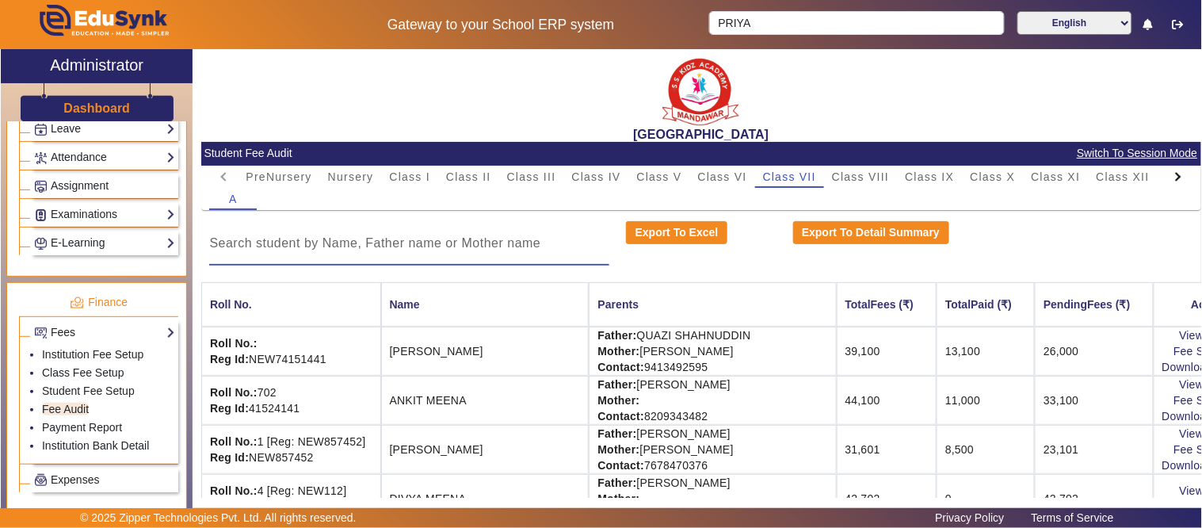
drag, startPoint x: 556, startPoint y: 240, endPoint x: 547, endPoint y: 242, distance: 8.9
click at [553, 240] on input at bounding box center [409, 243] width 400 height 19
click at [463, 244] on input at bounding box center [409, 243] width 400 height 19
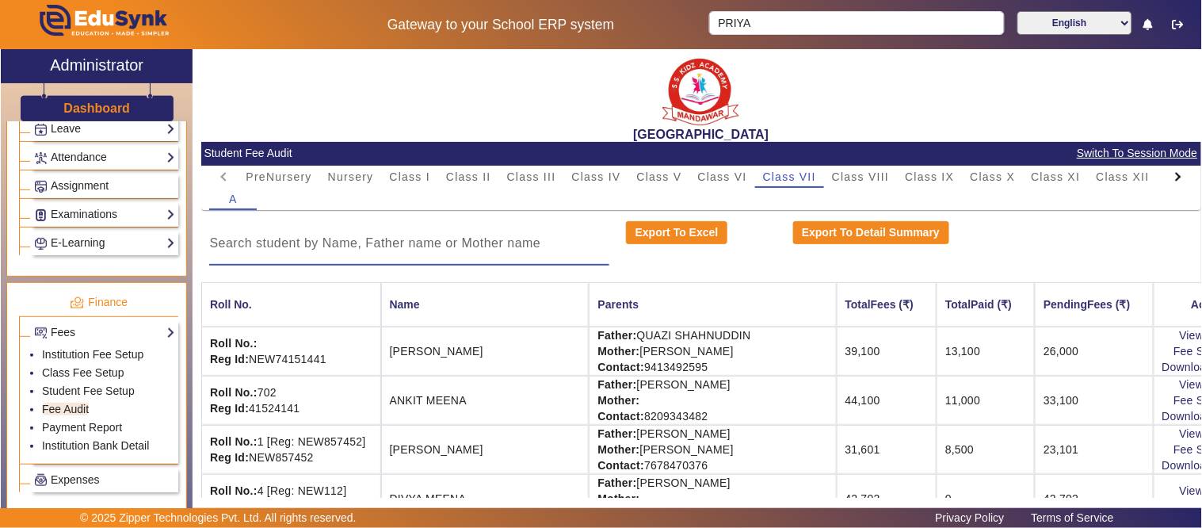
click at [463, 244] on input at bounding box center [409, 243] width 400 height 19
click at [463, 242] on input at bounding box center [409, 243] width 400 height 19
click at [463, 239] on input at bounding box center [409, 243] width 400 height 19
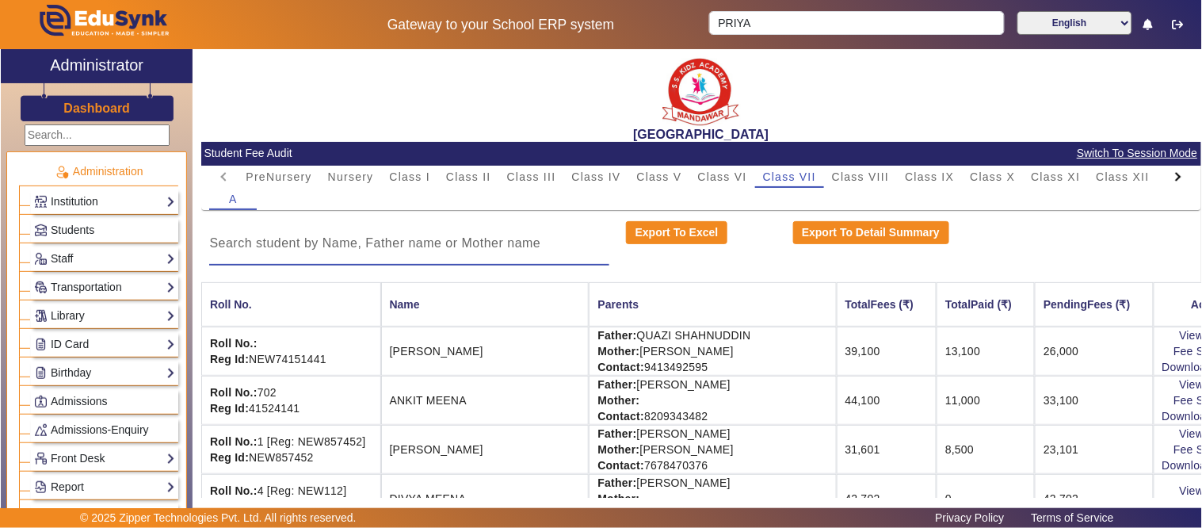
click at [68, 117] on div "Dashboard" at bounding box center [97, 102] width 192 height 38
click at [93, 95] on div "Dashboard" at bounding box center [97, 102] width 192 height 38
click at [90, 113] on h3 "Dashboard" at bounding box center [96, 108] width 67 height 15
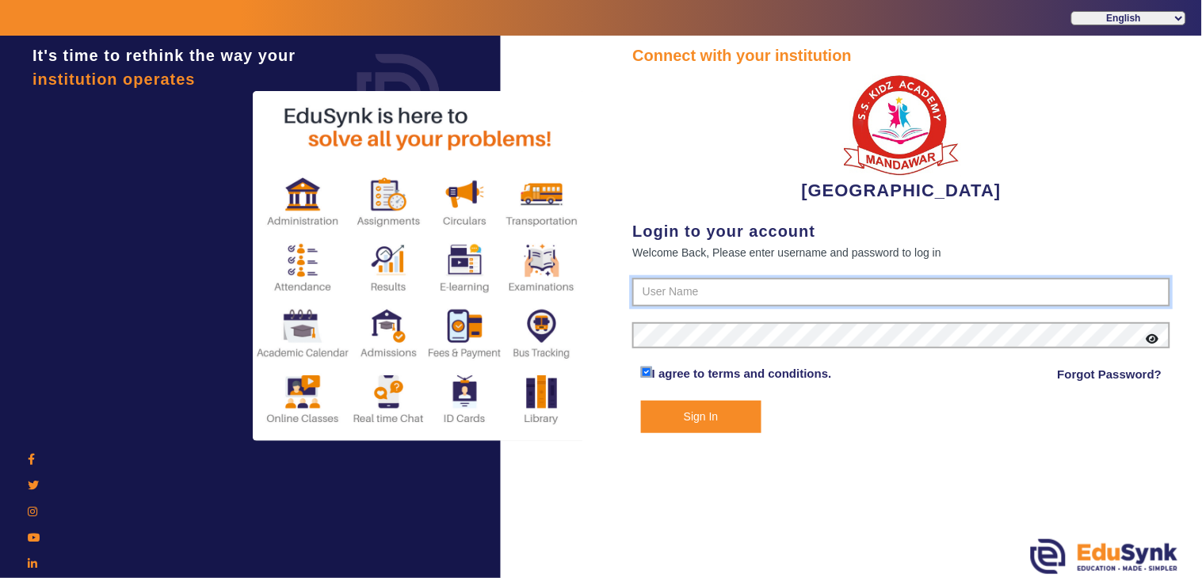
type input "9928895959"
click at [718, 413] on button "Sign In" at bounding box center [701, 417] width 120 height 32
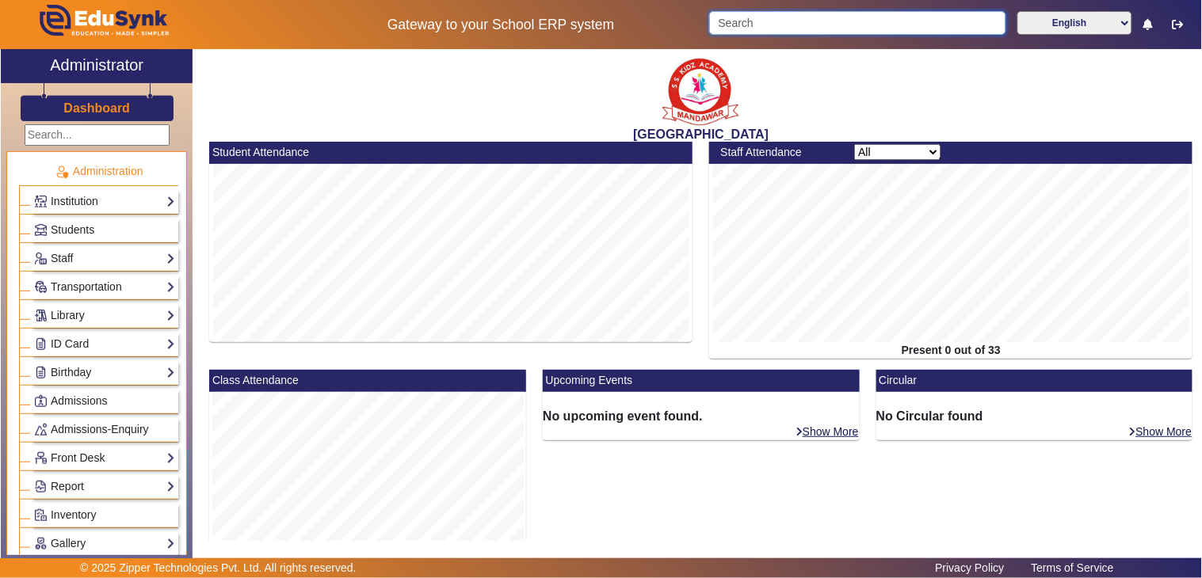
click at [803, 24] on input "Search" at bounding box center [857, 23] width 296 height 24
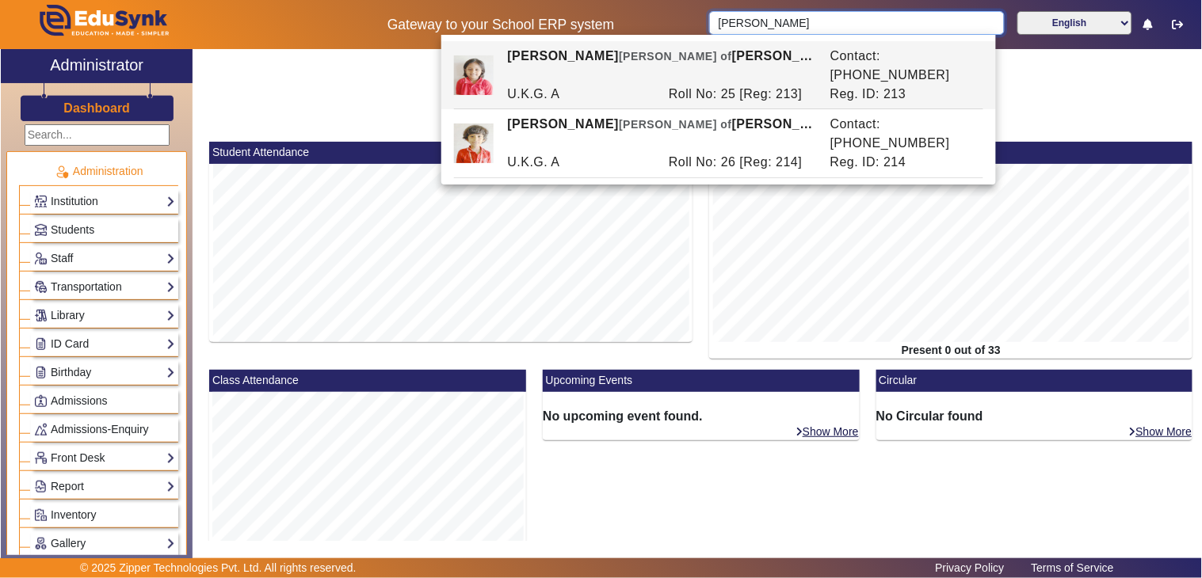
drag, startPoint x: 704, startPoint y: 20, endPoint x: 616, endPoint y: 25, distance: 87.3
click at [619, 22] on div "Gateway to your School ERP system [PERSON_NAME] English हिंदी (Hindi) ಕನ್ನಡ (Ka…" at bounding box center [601, 24] width 1200 height 49
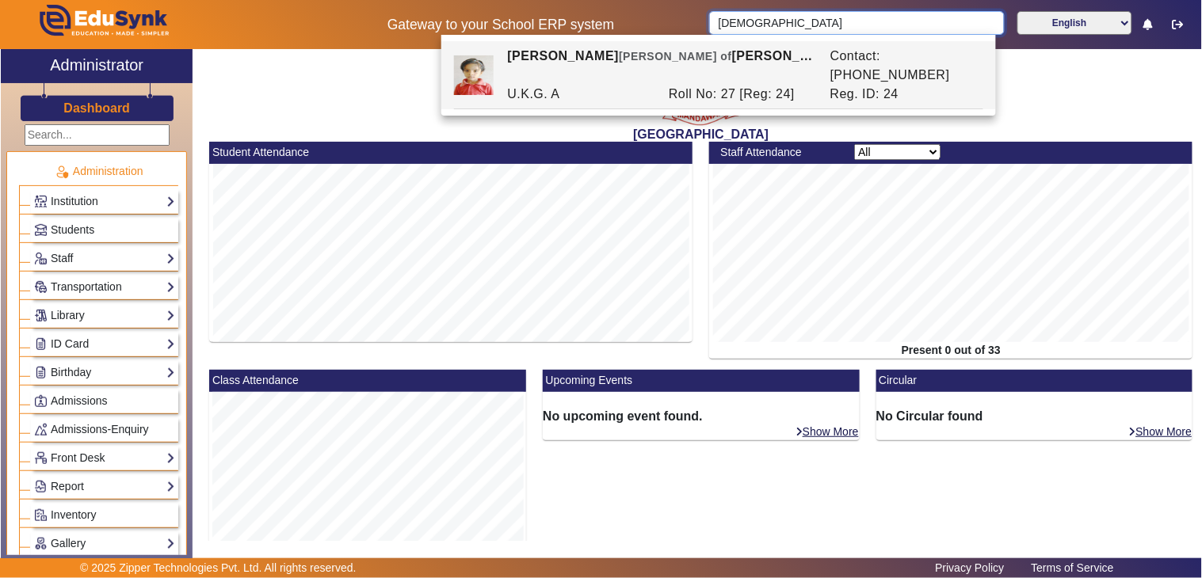
drag, startPoint x: 769, startPoint y: 18, endPoint x: 639, endPoint y: 32, distance: 130.7
click at [639, 32] on div "Gateway to your School ERP system [PERSON_NAME] English हिंदी (Hindi) ಕನ್ನಡ (Ka…" at bounding box center [601, 24] width 1200 height 49
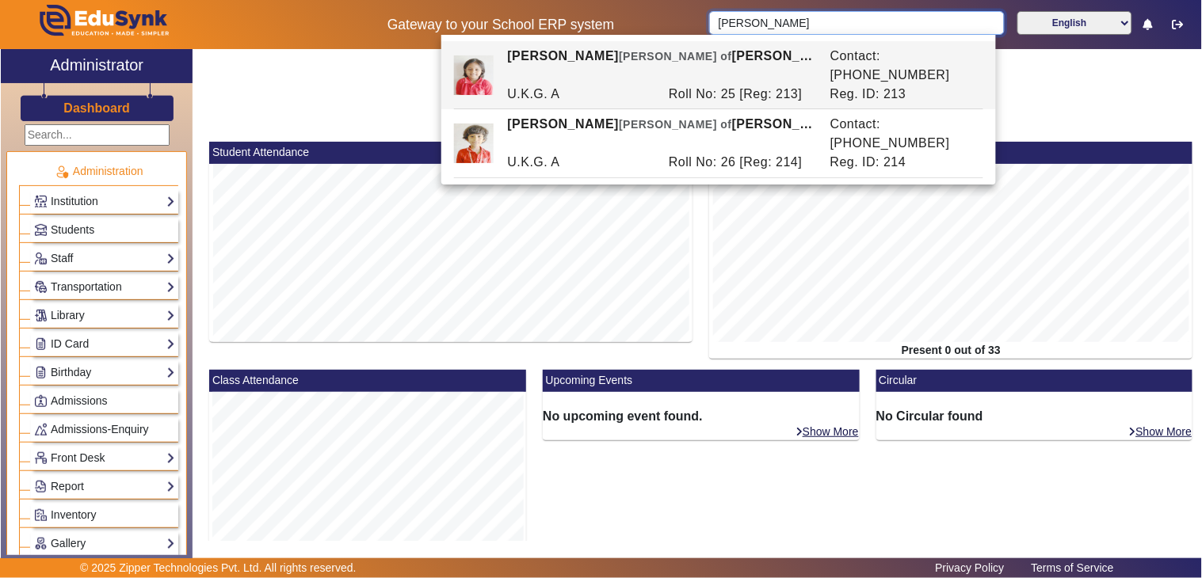
type input "[PERSON_NAME]"
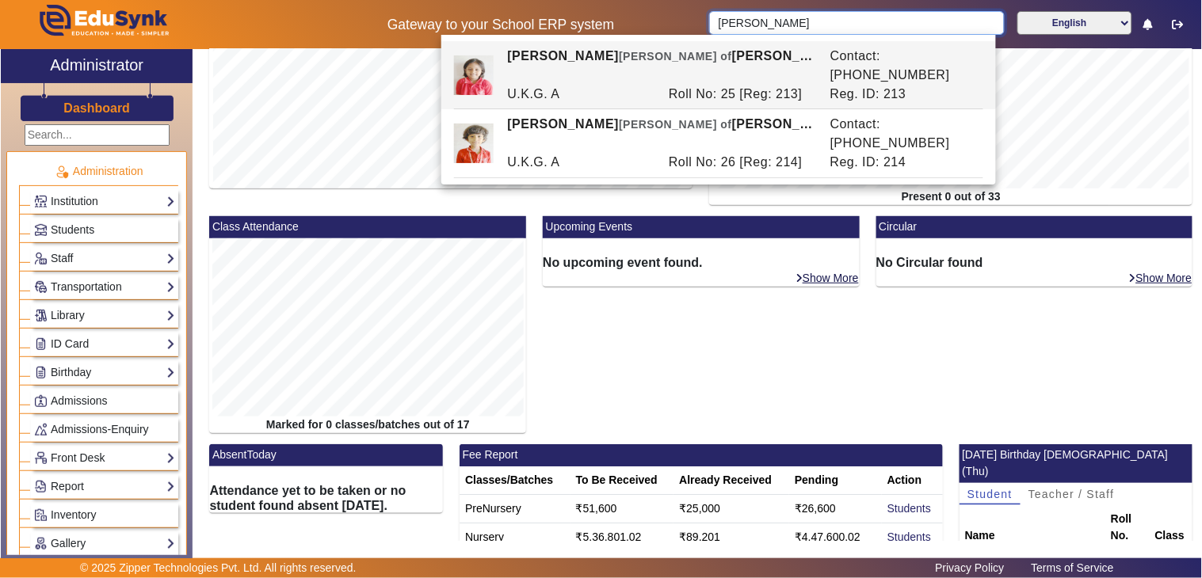
scroll to position [306, 0]
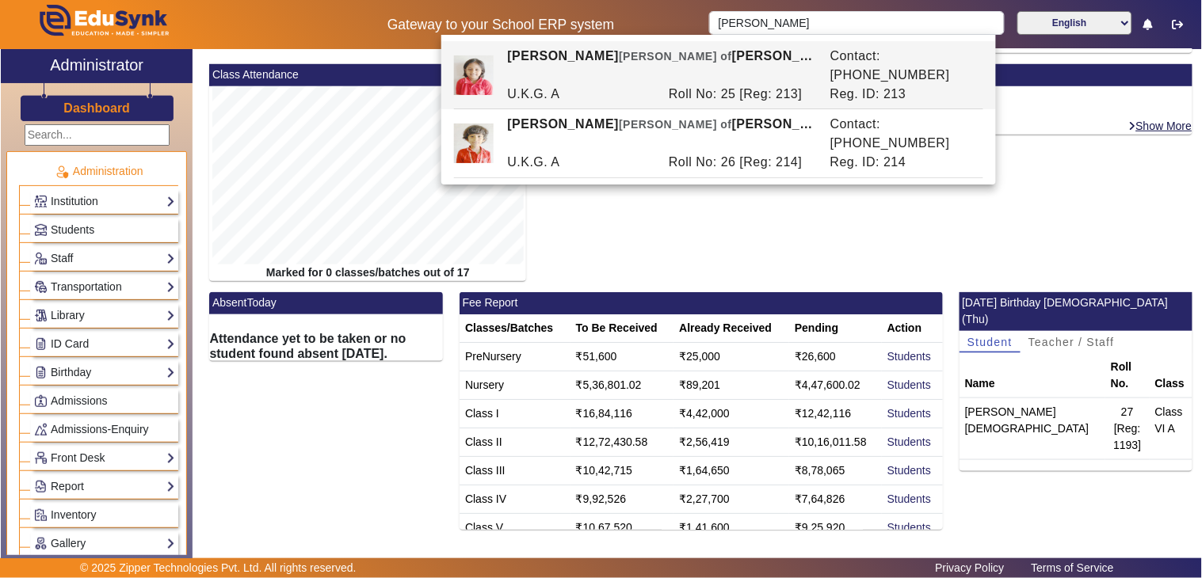
click at [1057, 460] on div "[DATE] Birthday [DEMOGRAPHIC_DATA] (Thu) Student Teacher / Staff Name Roll No. …" at bounding box center [1076, 411] width 250 height 238
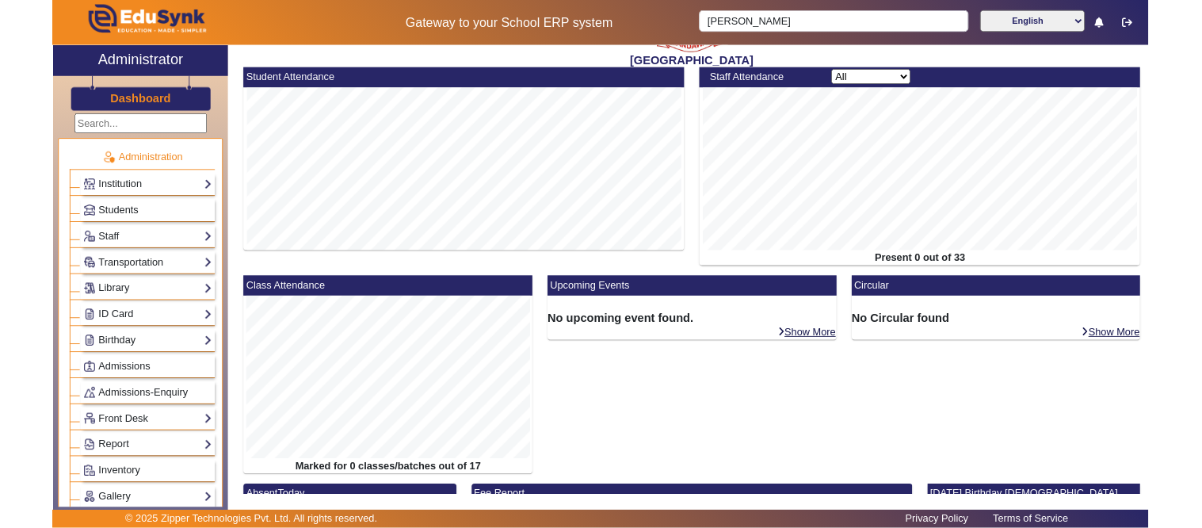
scroll to position [0, 0]
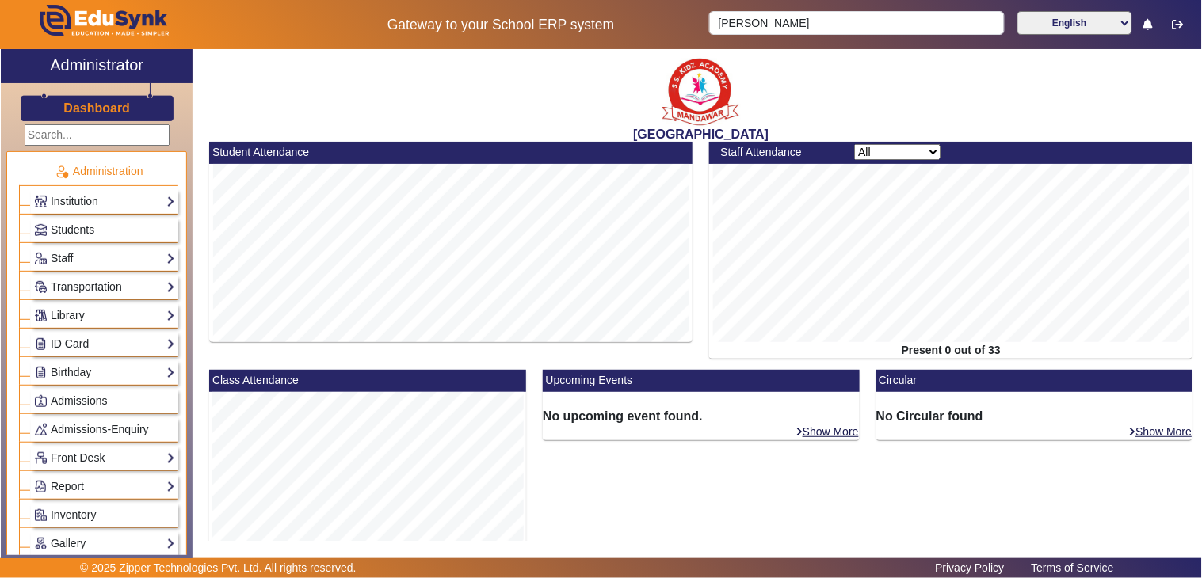
drag, startPoint x: 105, startPoint y: 111, endPoint x: 206, endPoint y: 2, distance: 148.6
click at [105, 109] on h3 "Dashboard" at bounding box center [96, 108] width 67 height 15
click at [80, 105] on h3 "Dashboard" at bounding box center [96, 108] width 67 height 15
click at [376, 92] on div "[GEOGRAPHIC_DATA]" at bounding box center [701, 95] width 1000 height 93
click at [390, 100] on div "[GEOGRAPHIC_DATA]" at bounding box center [701, 95] width 1000 height 93
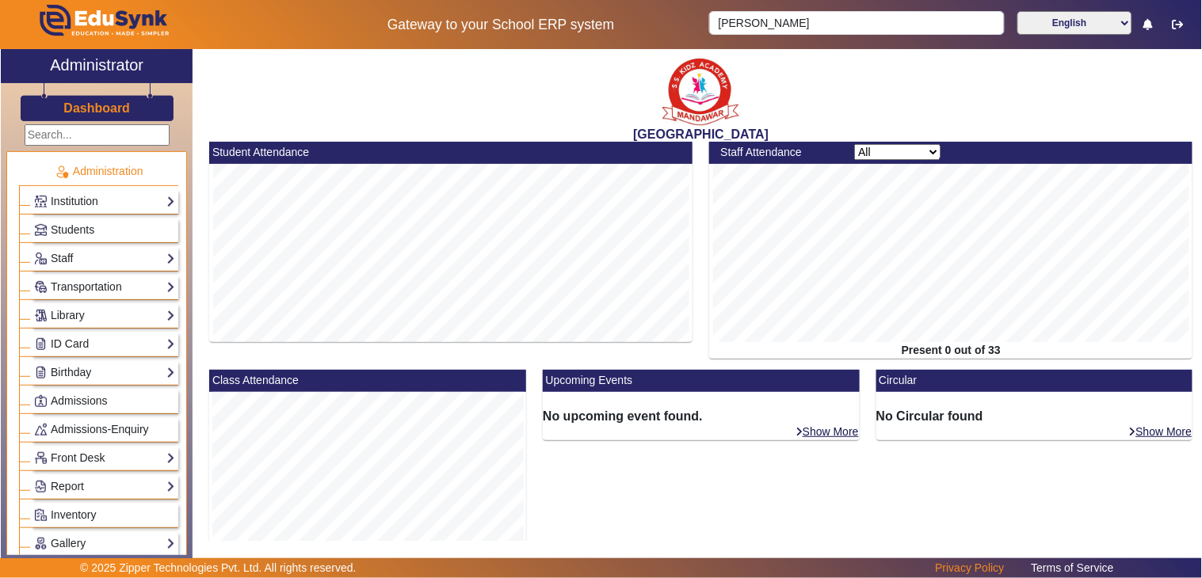
click at [390, 101] on div "[GEOGRAPHIC_DATA]" at bounding box center [701, 95] width 1000 height 93
click at [599, 510] on div "Upcoming Events No upcoming event found. Show More" at bounding box center [702, 484] width 334 height 228
